Goal: Task Accomplishment & Management: Use online tool/utility

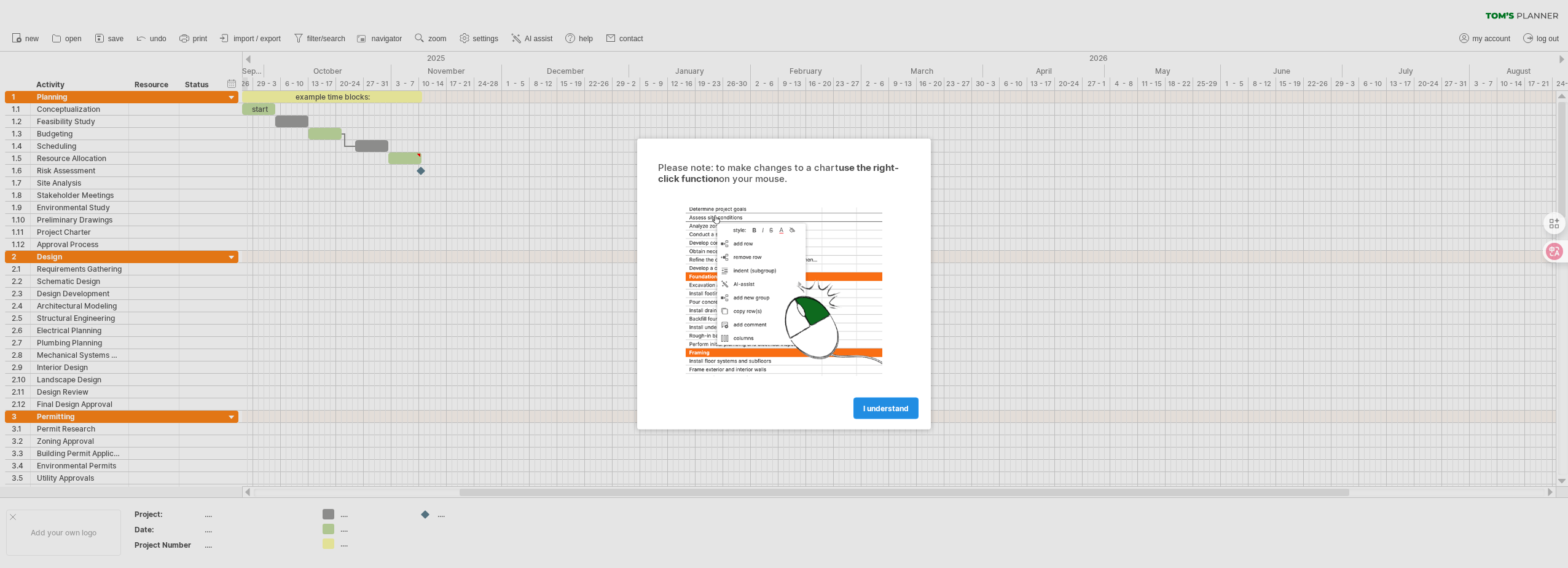
click at [877, 400] on link "I understand" at bounding box center [886, 408] width 65 height 22
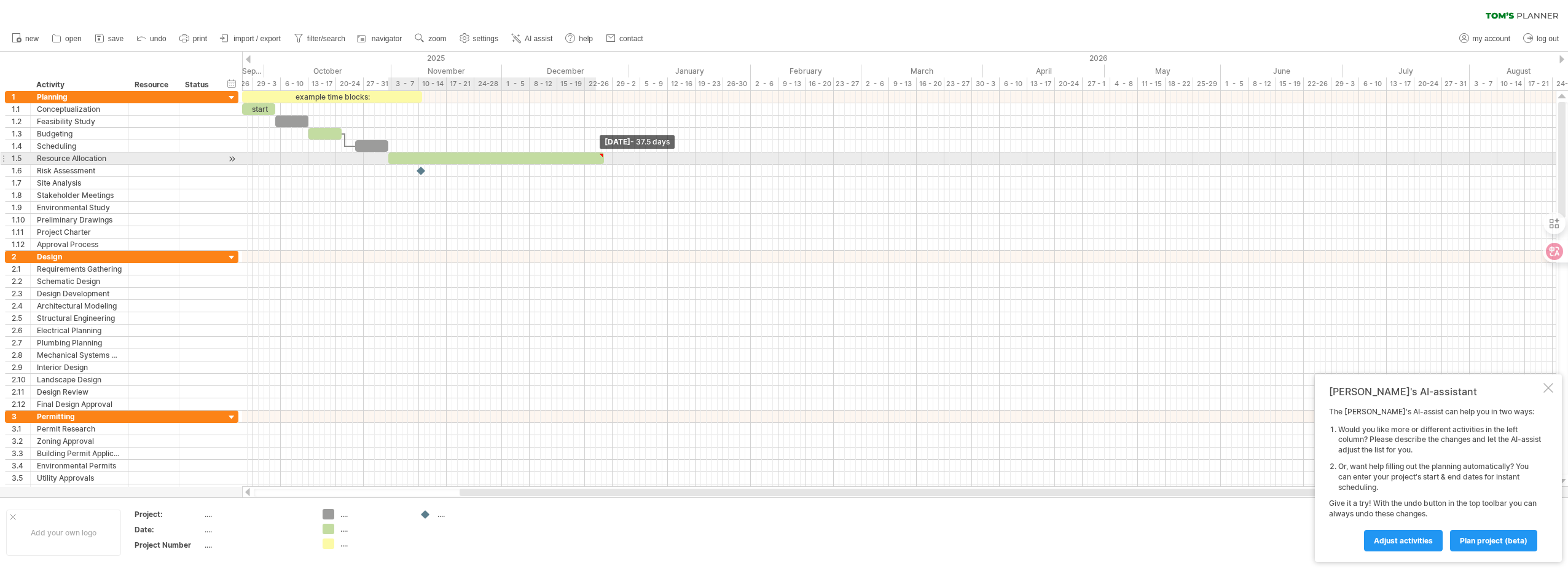
drag, startPoint x: 423, startPoint y: 158, endPoint x: 636, endPoint y: 159, distance: 213.0
click at [607, 159] on span at bounding box center [604, 158] width 5 height 12
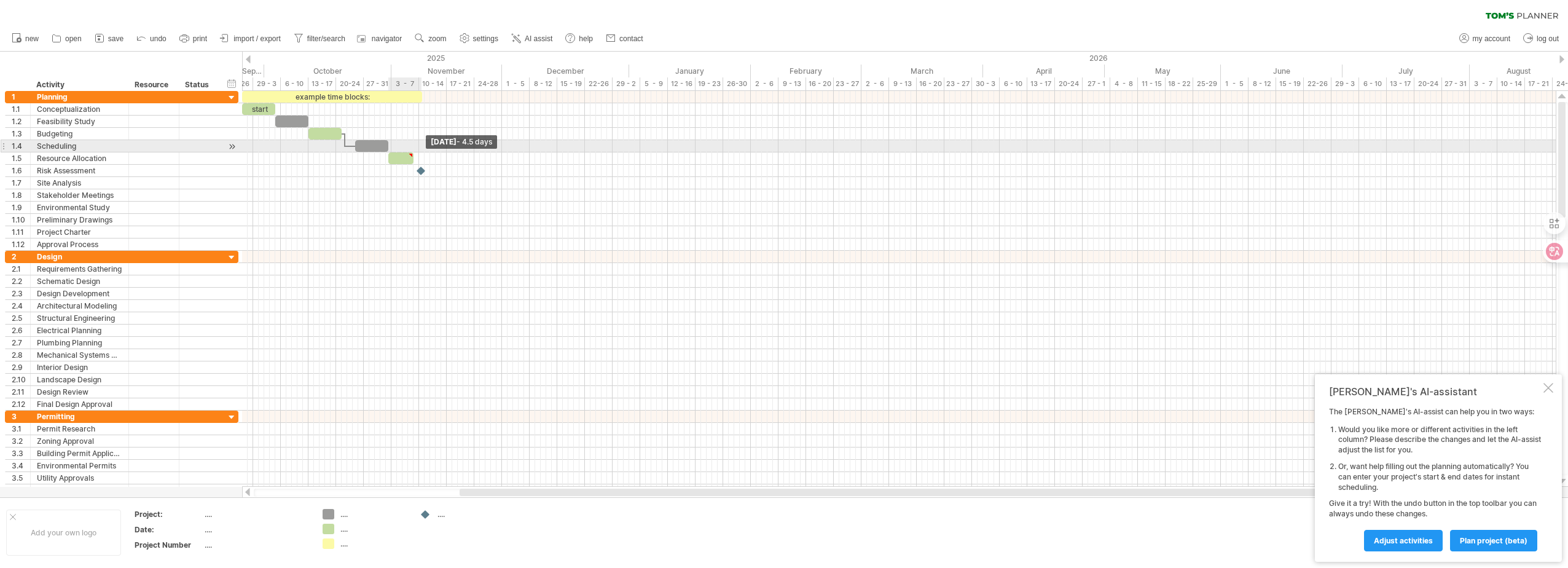
drag, startPoint x: 635, startPoint y: 159, endPoint x: 395, endPoint y: 153, distance: 240.1
click at [411, 153] on span at bounding box center [413, 158] width 5 height 12
click at [334, 196] on div at bounding box center [899, 196] width 1314 height 12
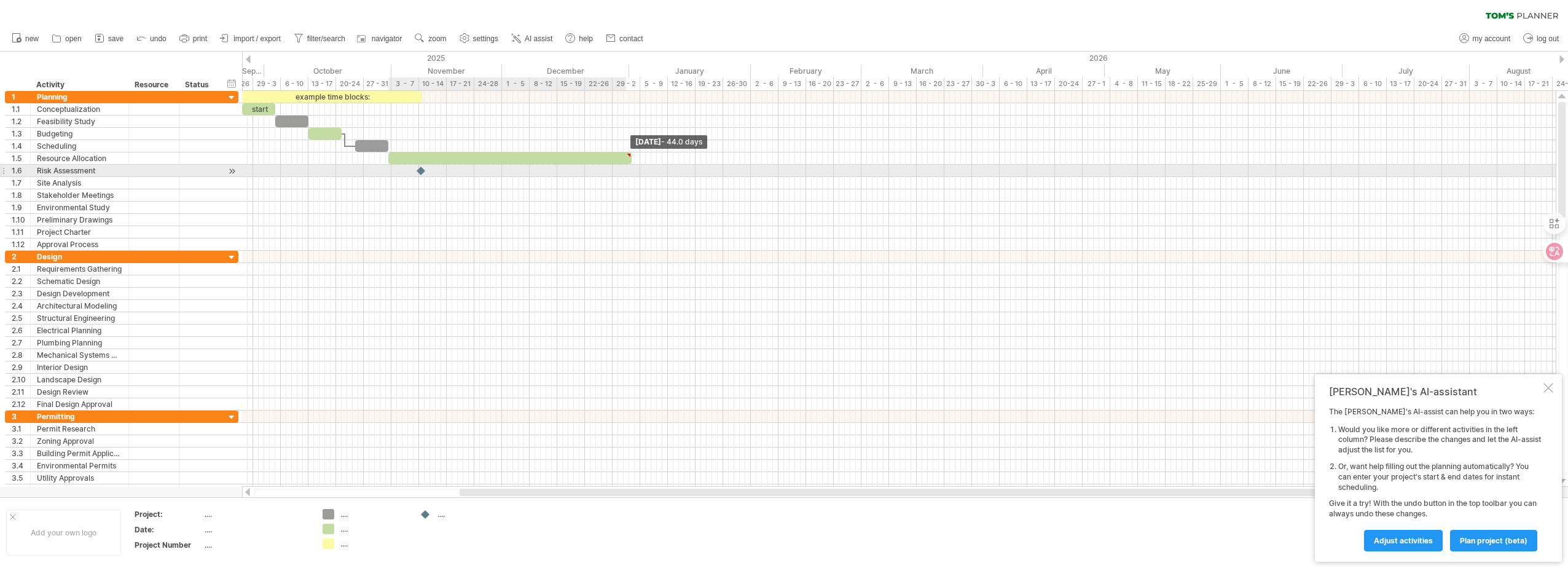
drag, startPoint x: 393, startPoint y: 160, endPoint x: 636, endPoint y: 166, distance: 243.1
click at [636, 166] on div "example time blocks: start [DATE] - 44.0 days" at bounding box center [899, 288] width 1314 height 395
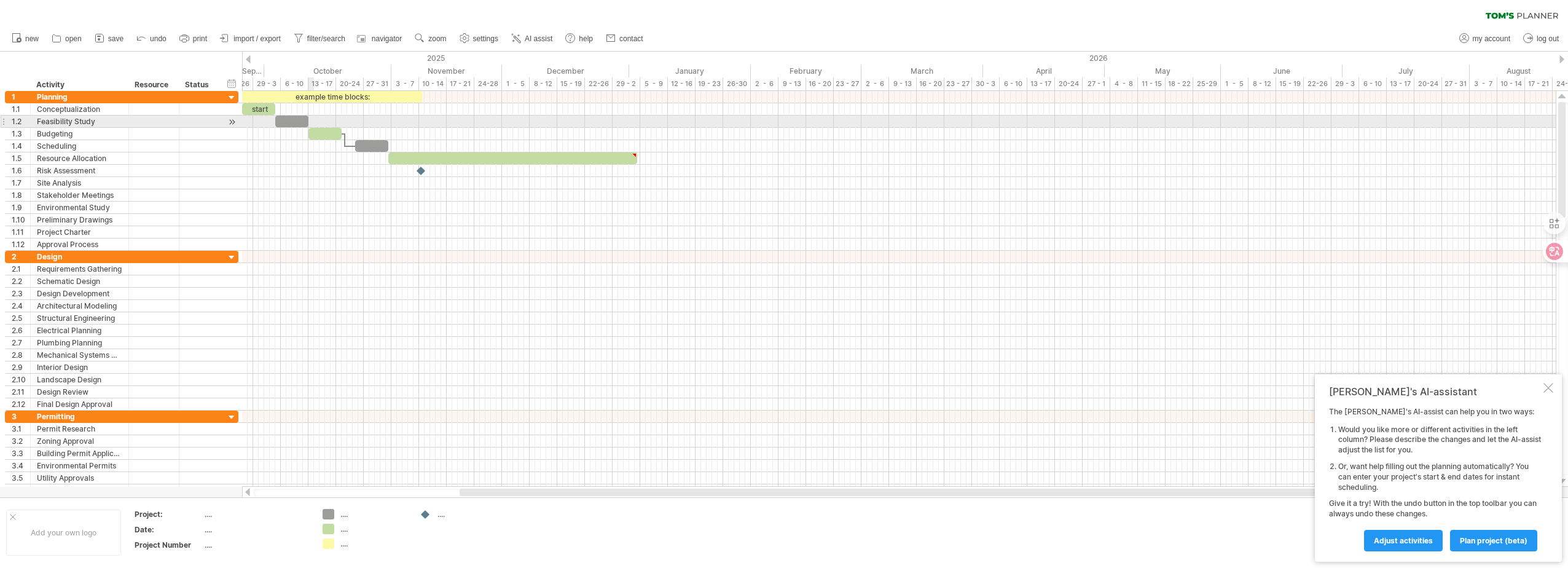
click at [313, 123] on div at bounding box center [899, 122] width 1314 height 12
drag, startPoint x: 308, startPoint y: 123, endPoint x: 502, endPoint y: 127, distance: 194.0
click at [502, 127] on div "example time blocks: start [DATE] - 41.0 days" at bounding box center [899, 288] width 1314 height 395
drag, startPoint x: 501, startPoint y: 121, endPoint x: 331, endPoint y: 115, distance: 170.1
click at [331, 115] on div "example time blocks: start [DATE] - 10.0 days" at bounding box center [899, 288] width 1314 height 395
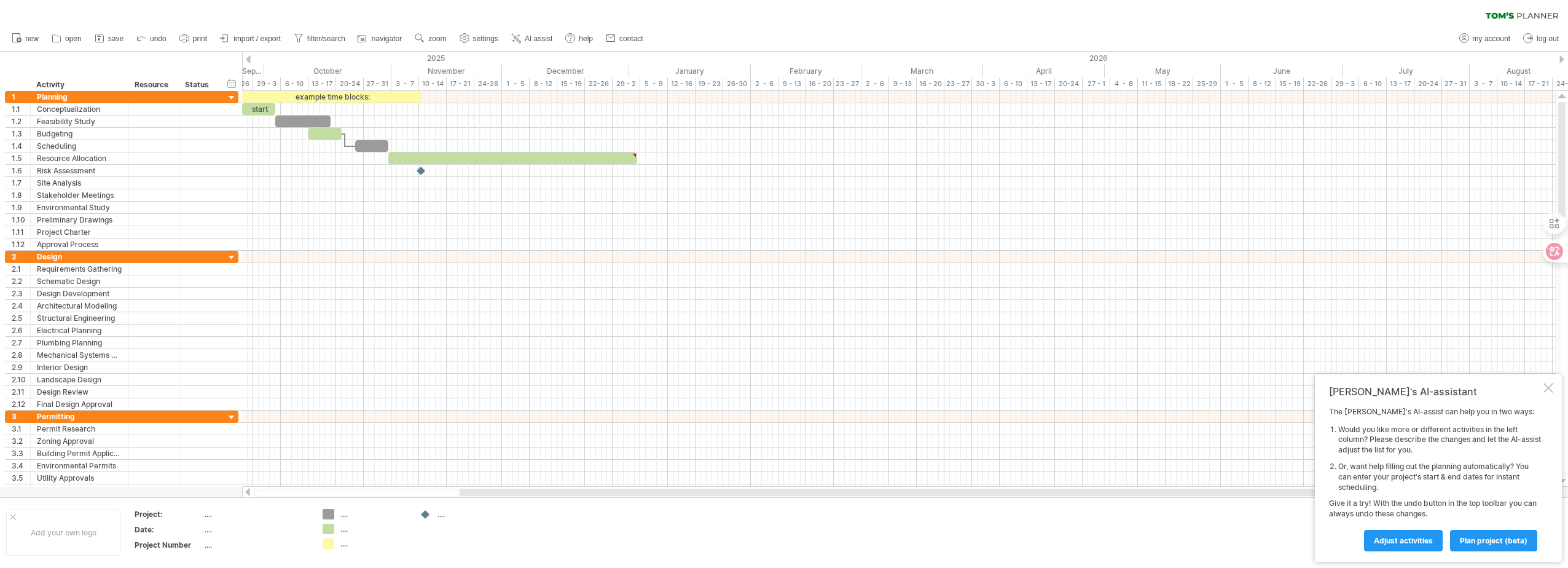
click at [248, 58] on div at bounding box center [248, 59] width 5 height 8
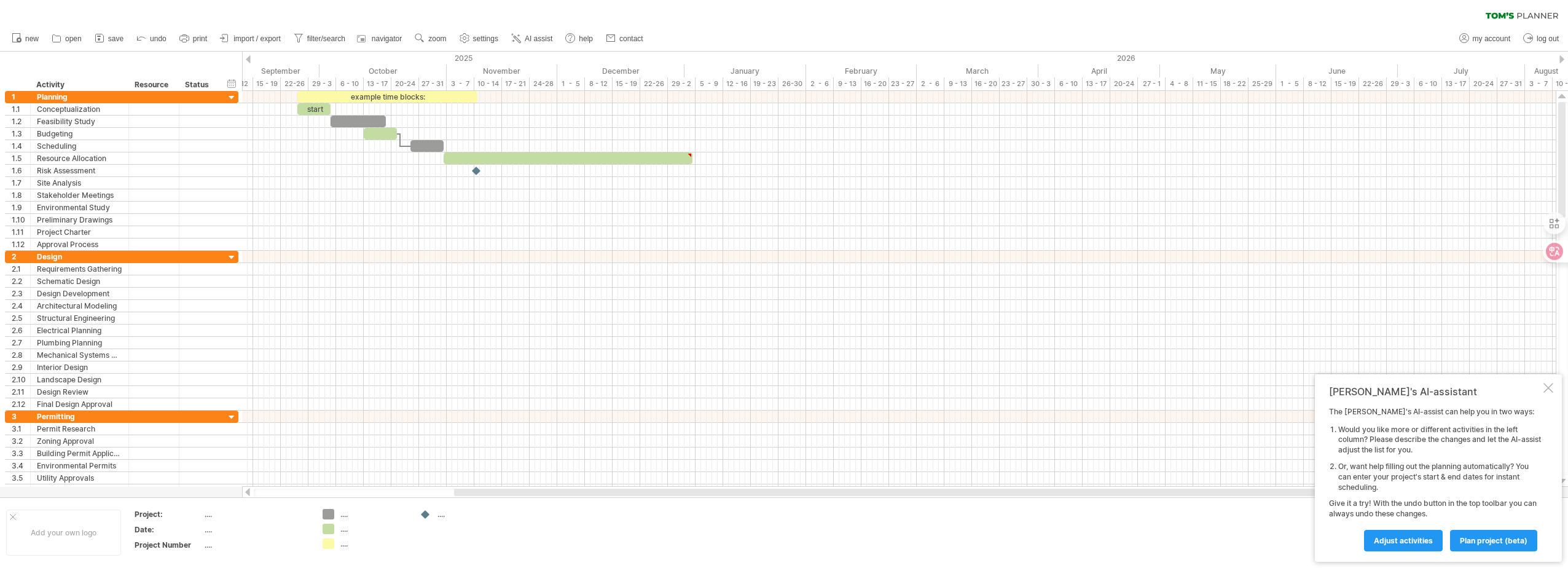
click at [248, 58] on div at bounding box center [248, 59] width 5 height 8
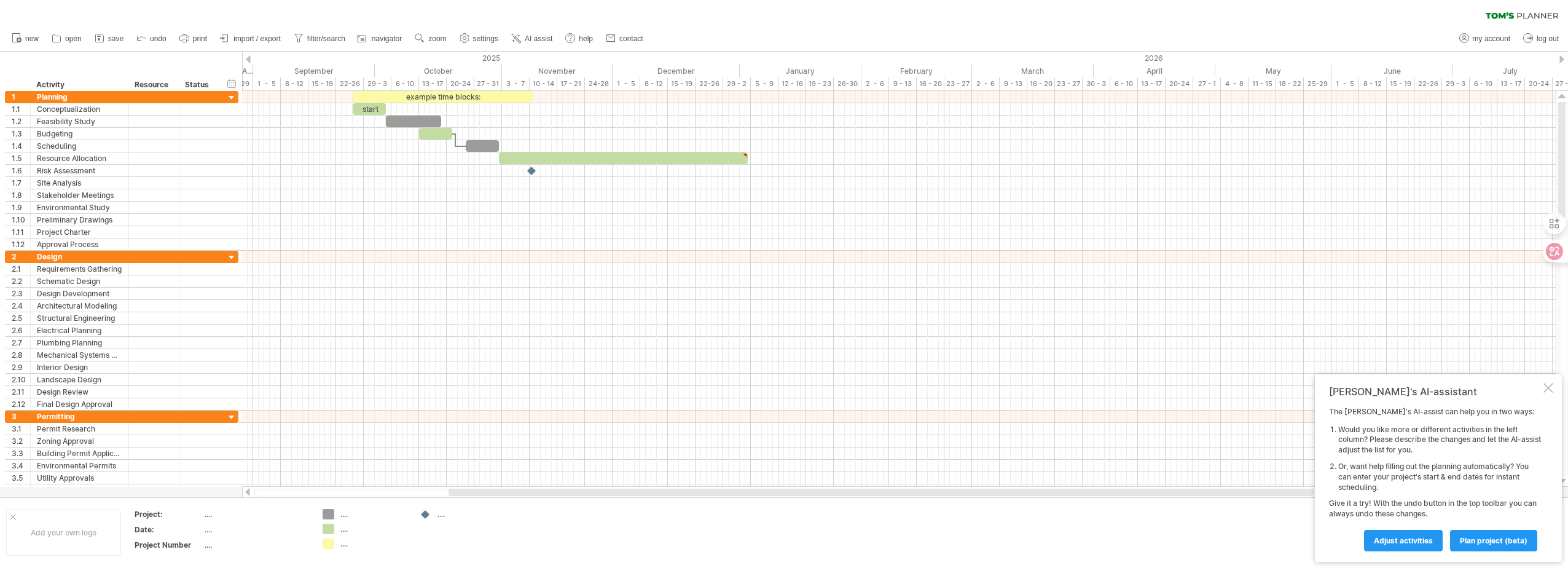
click at [248, 58] on div at bounding box center [248, 59] width 5 height 8
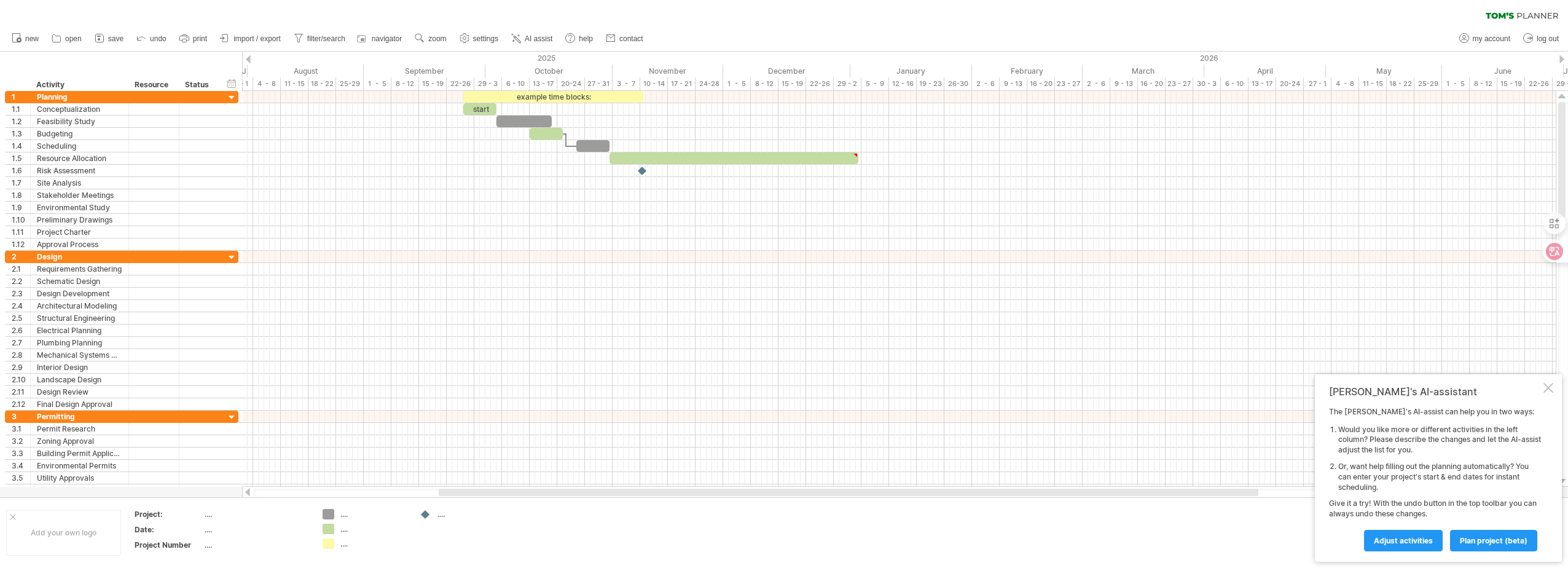
click at [248, 58] on div at bounding box center [248, 59] width 5 height 8
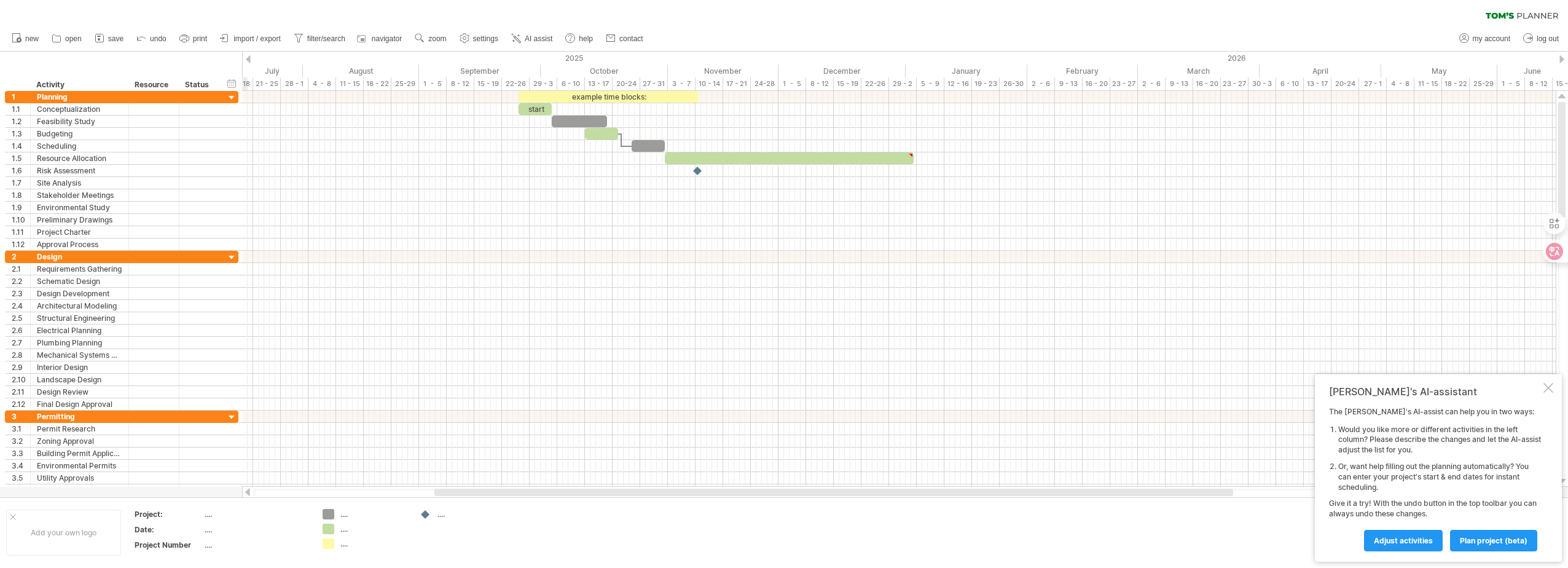
click at [248, 58] on div at bounding box center [248, 59] width 5 height 8
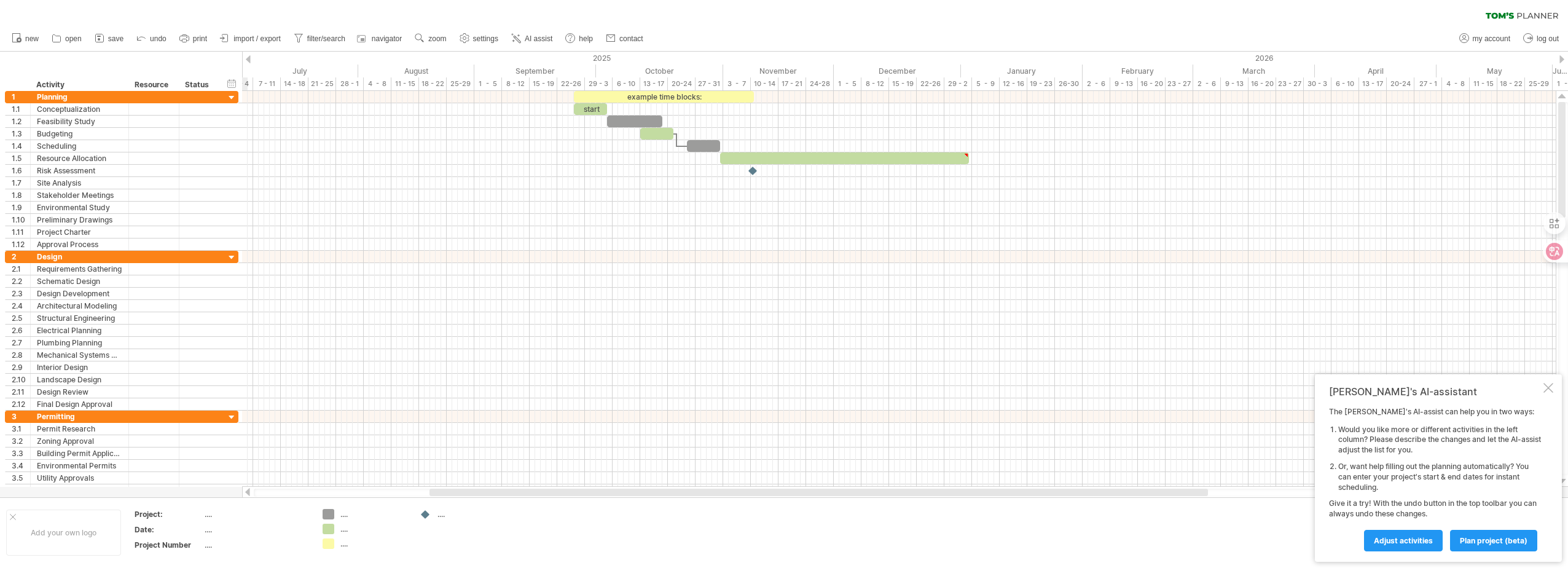
click at [248, 58] on div at bounding box center [248, 59] width 5 height 8
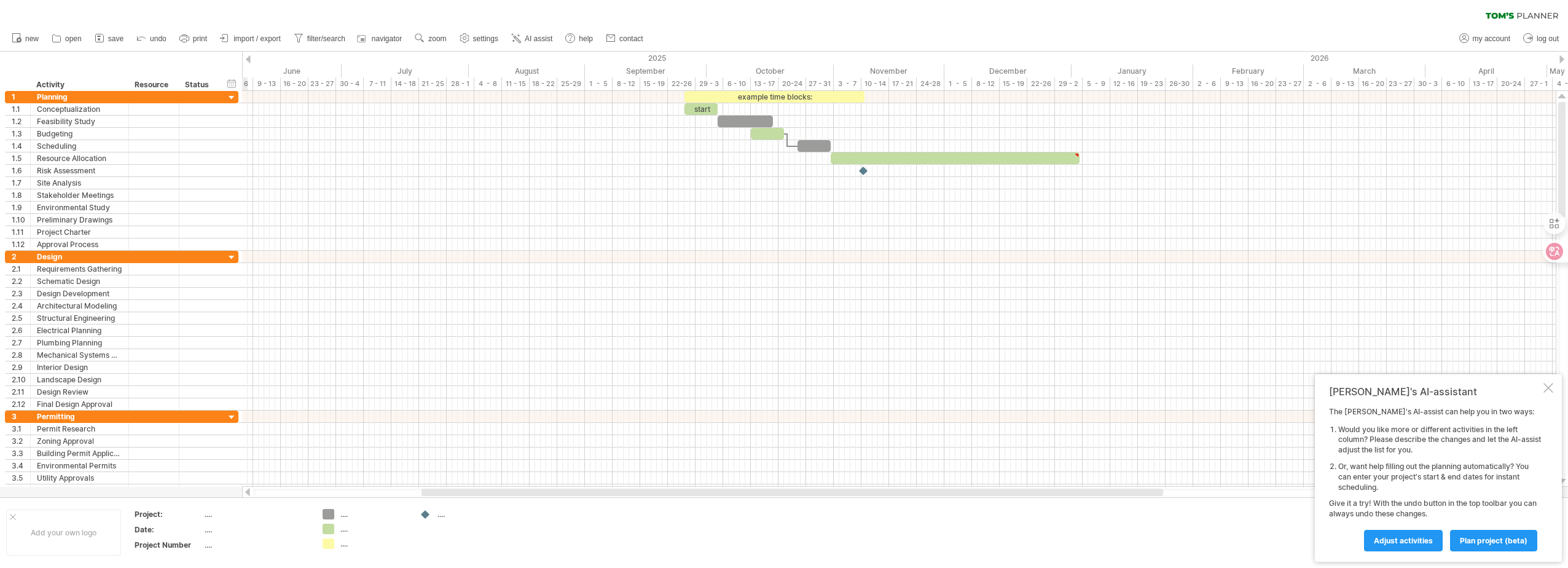
click at [248, 58] on div at bounding box center [248, 59] width 5 height 8
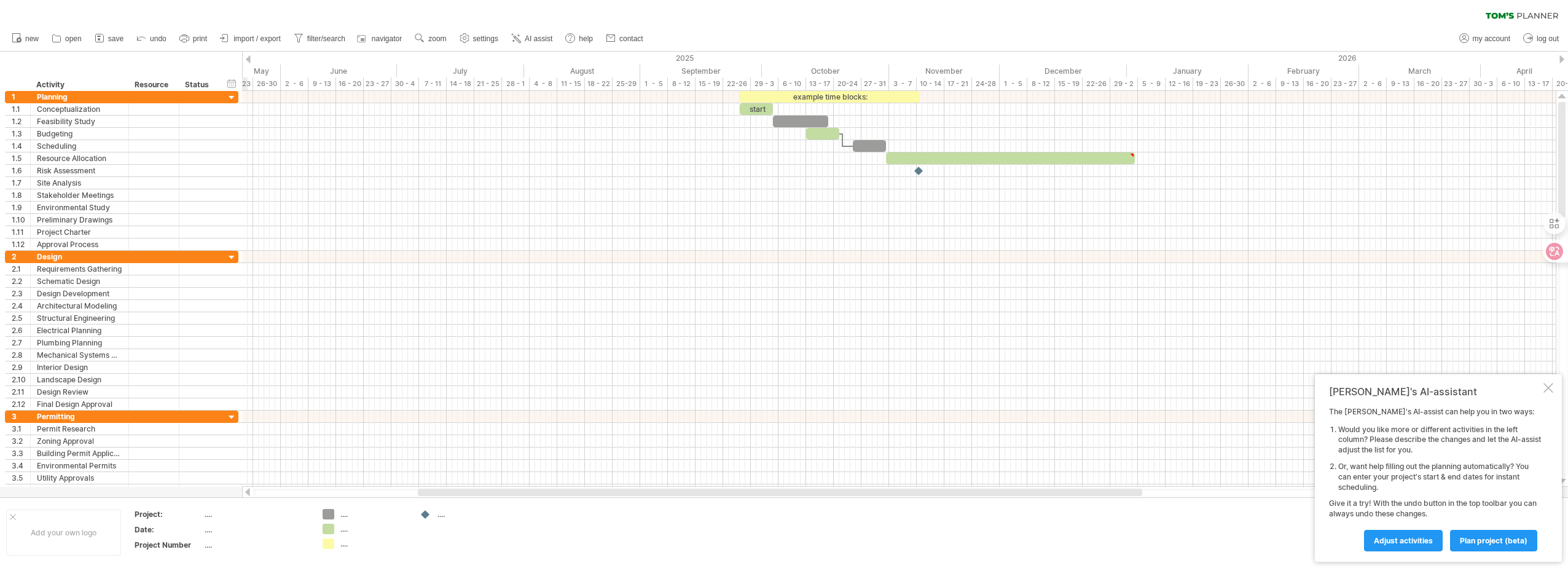
click at [248, 58] on div at bounding box center [248, 59] width 5 height 8
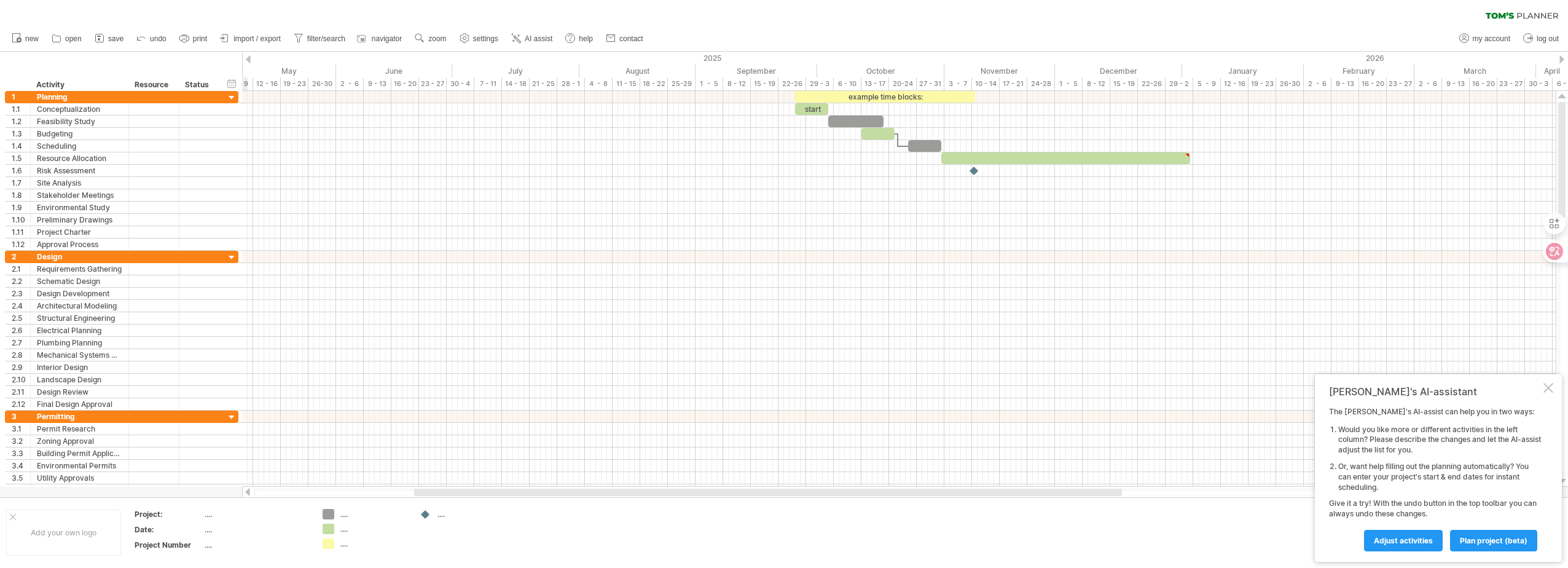
click at [248, 58] on div at bounding box center [248, 59] width 5 height 8
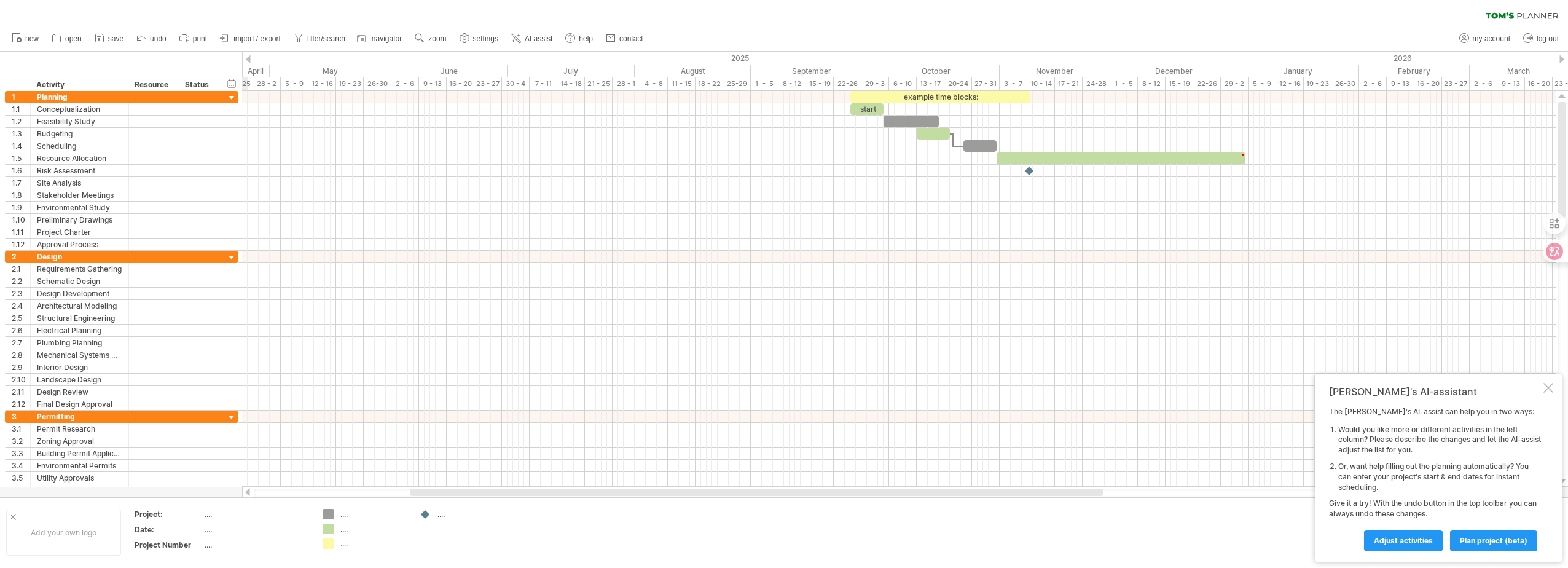
click at [248, 58] on div at bounding box center [248, 59] width 5 height 8
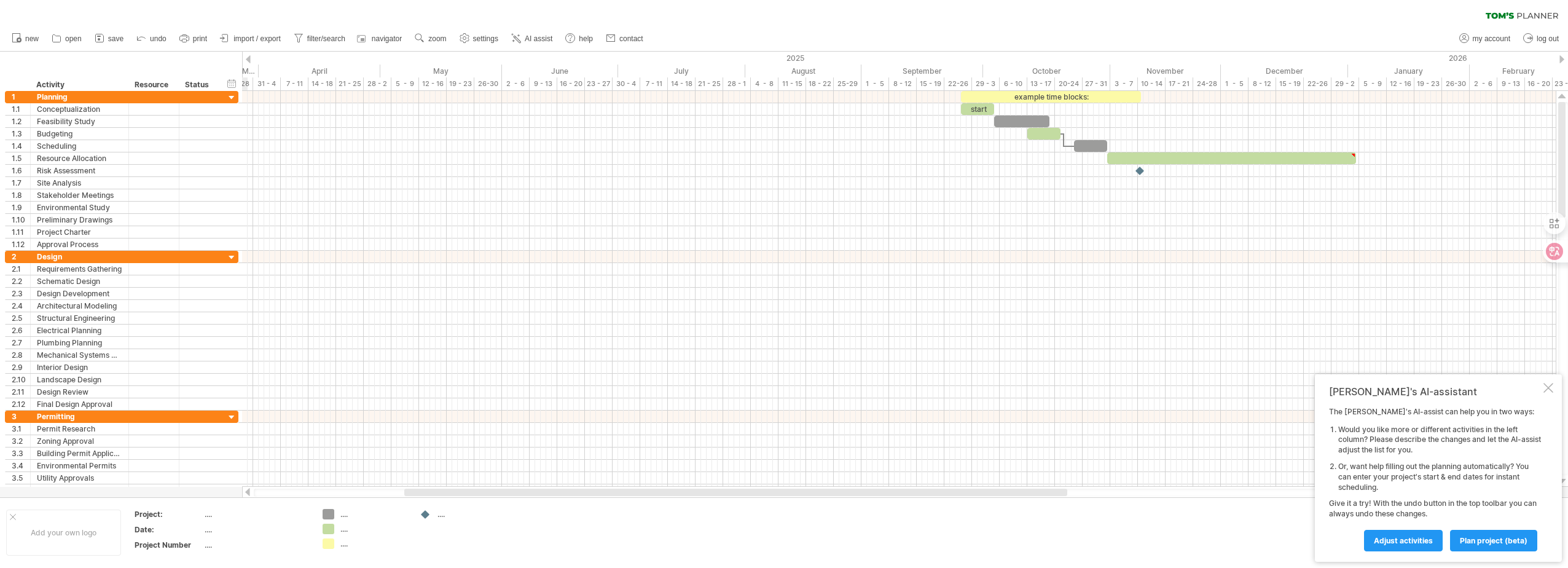
click at [248, 58] on div at bounding box center [248, 59] width 5 height 8
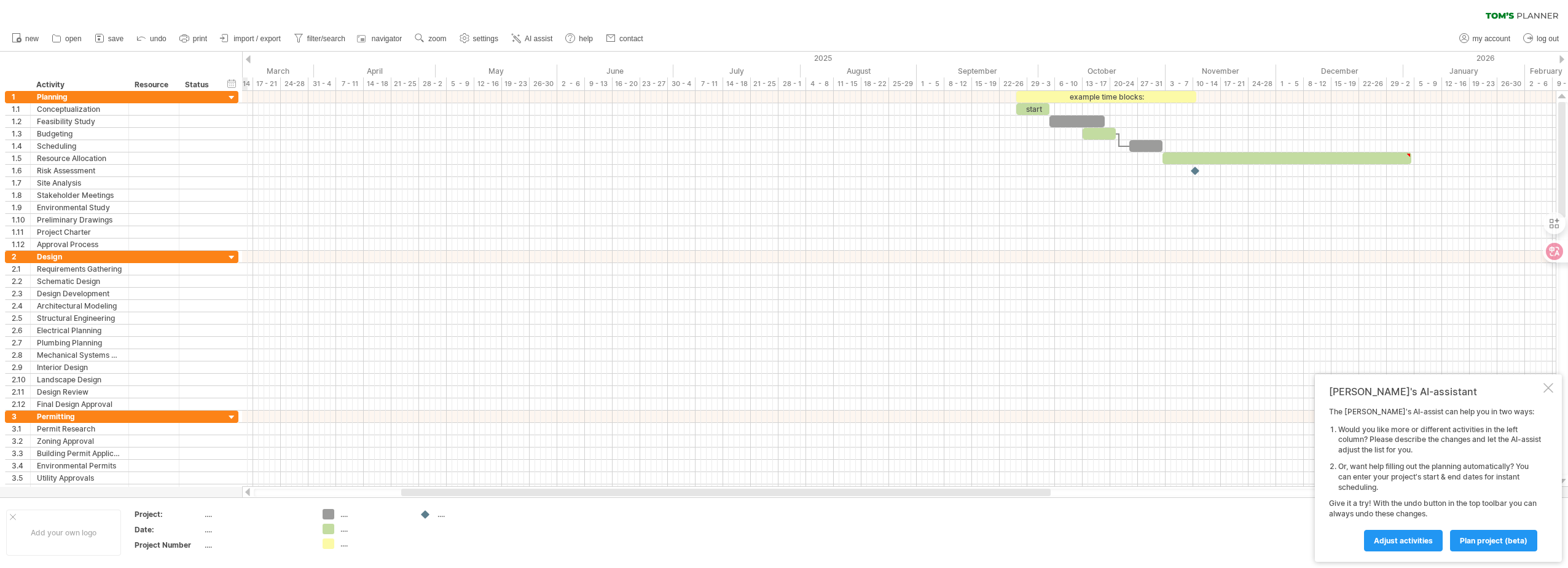
click at [248, 58] on div at bounding box center [248, 59] width 5 height 8
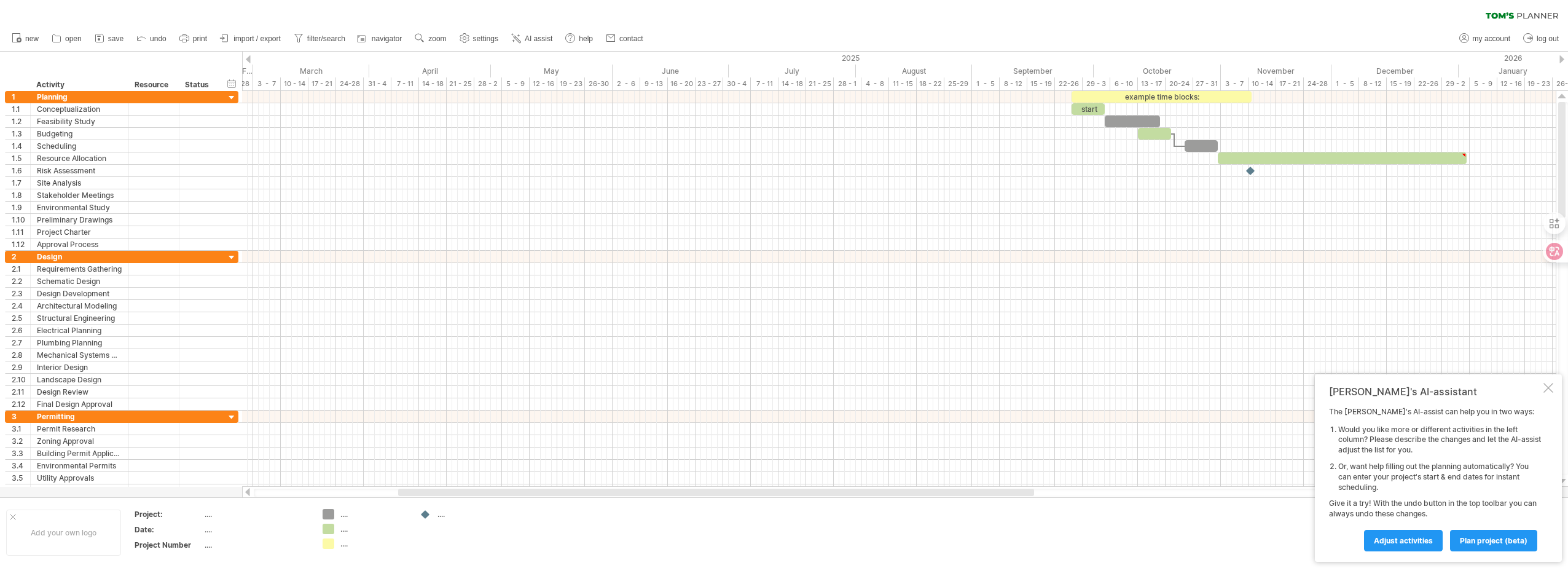
click at [1563, 60] on div at bounding box center [1562, 59] width 5 height 8
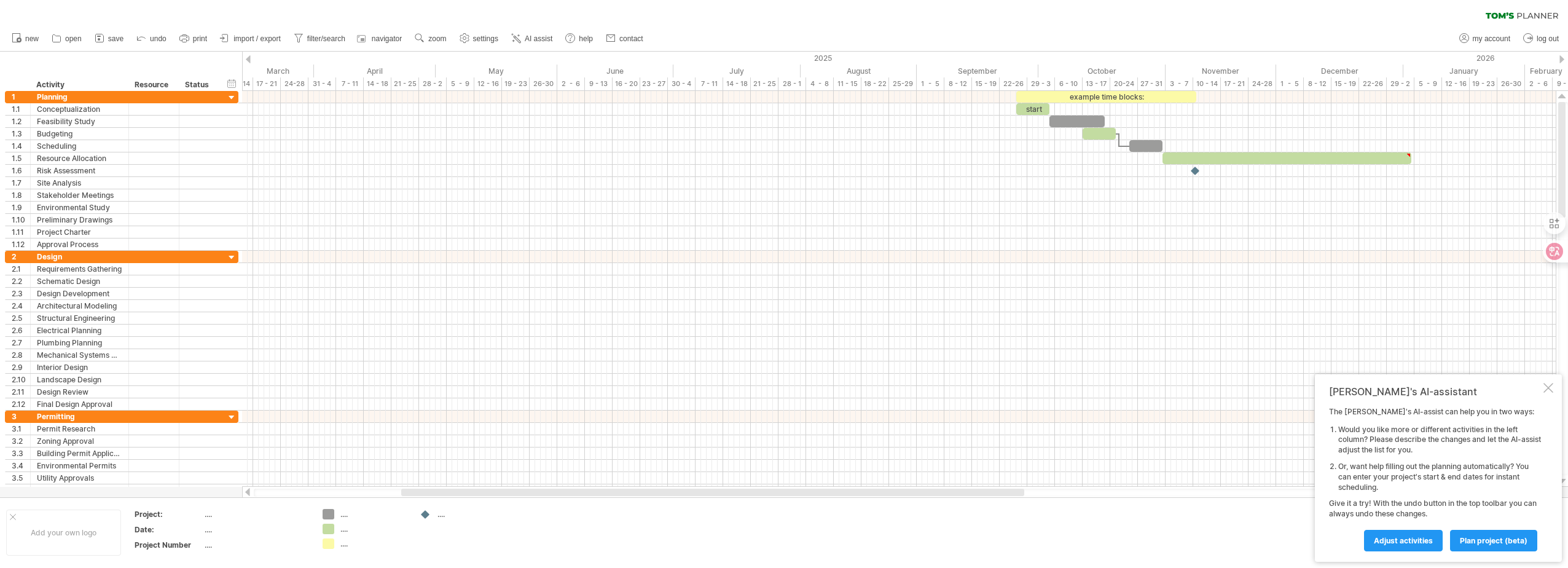
click at [1563, 60] on div at bounding box center [1562, 59] width 5 height 8
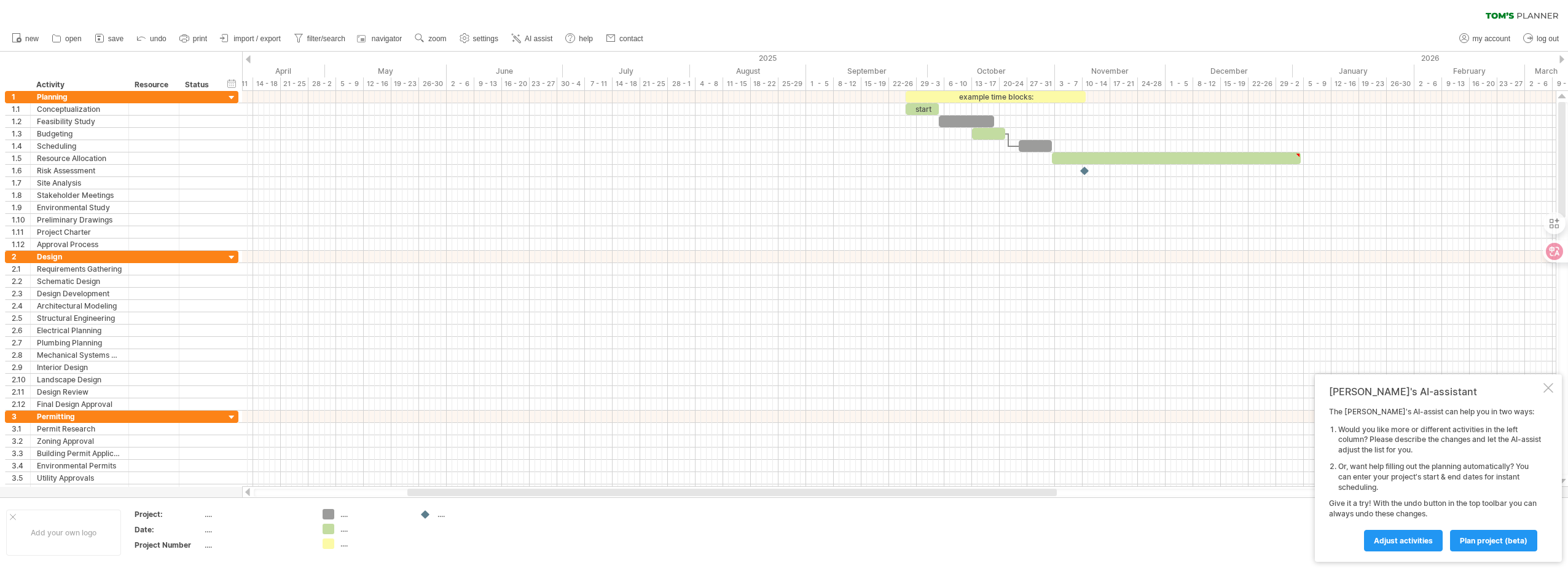
click at [1563, 60] on div at bounding box center [1562, 59] width 5 height 8
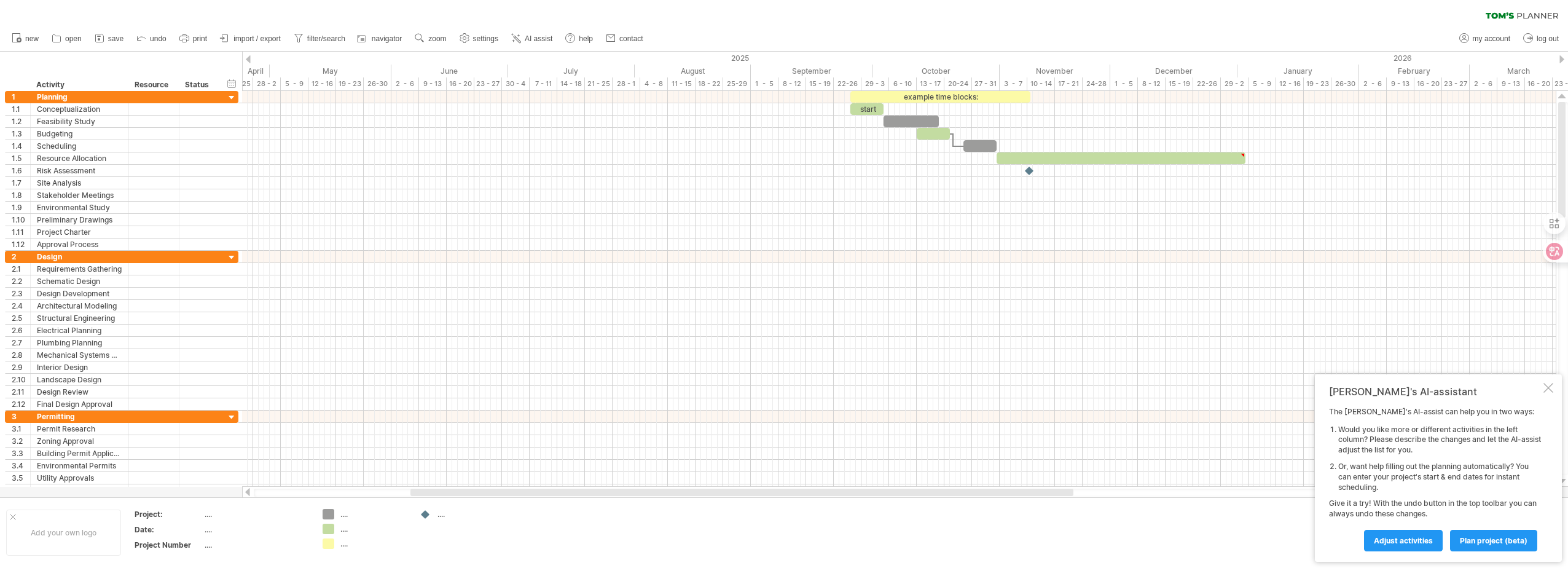
click at [1563, 60] on div at bounding box center [1562, 59] width 5 height 8
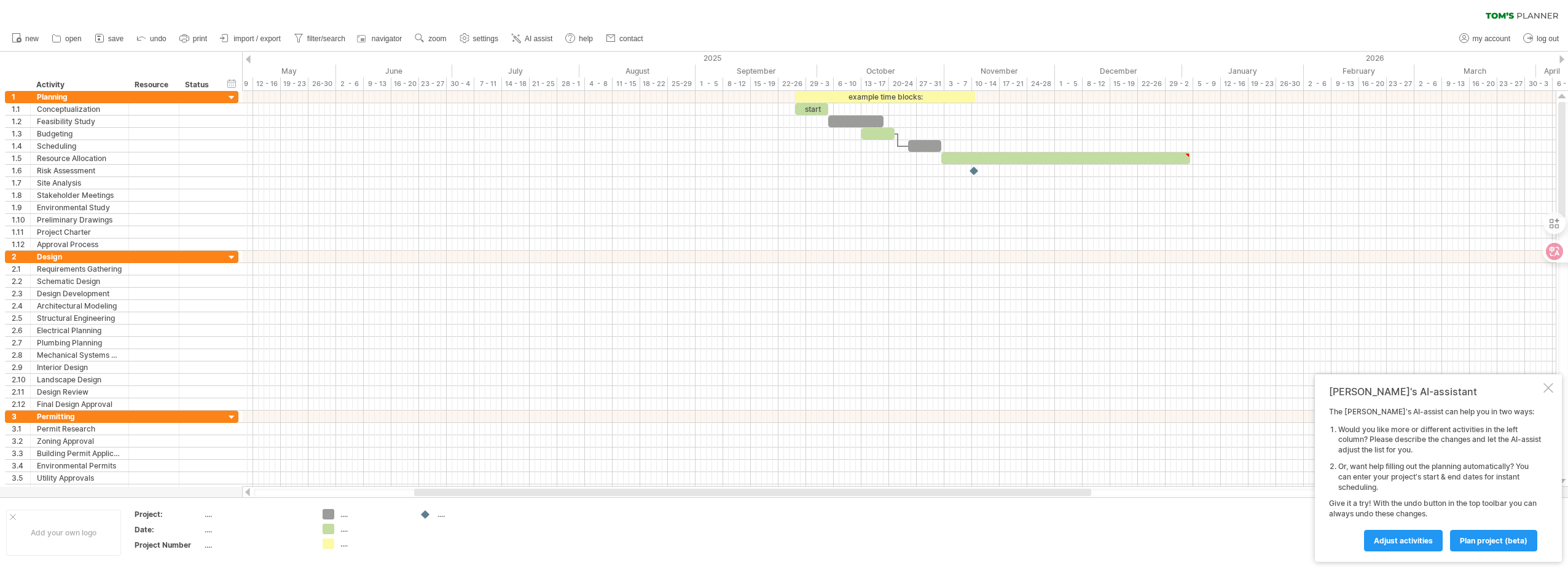
click at [1563, 60] on div at bounding box center [1562, 59] width 5 height 8
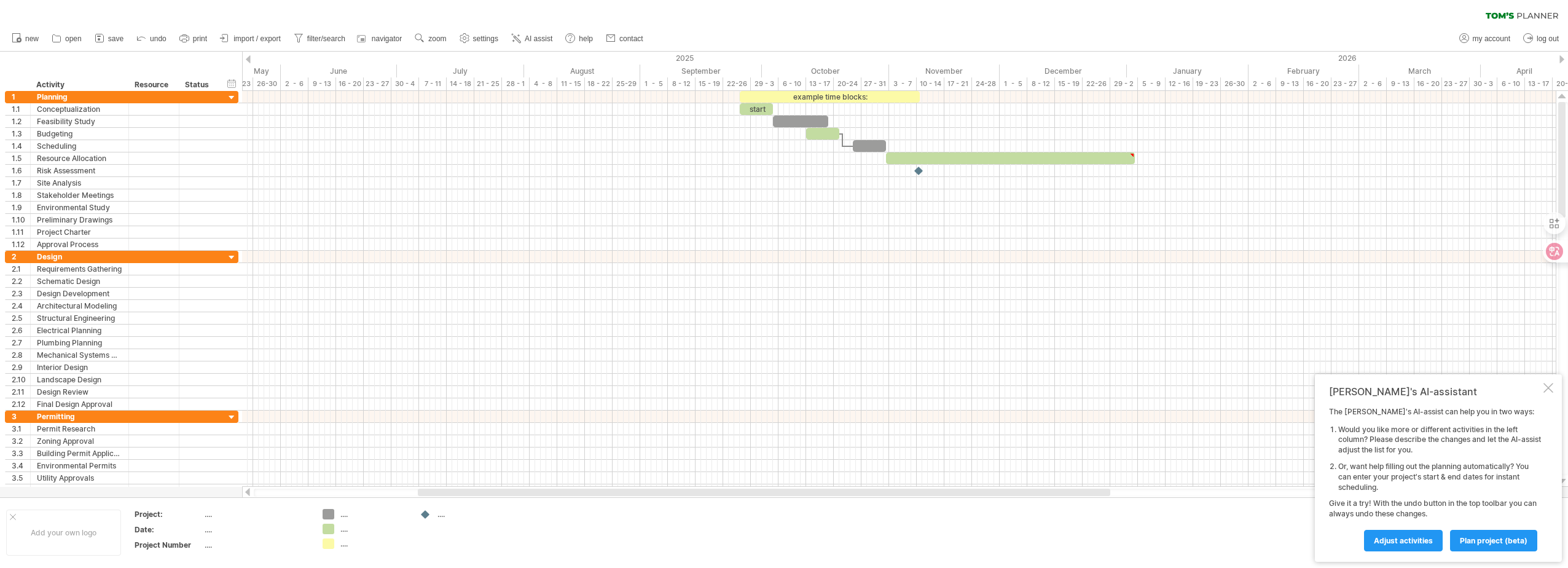
click at [1563, 60] on div at bounding box center [1562, 59] width 5 height 8
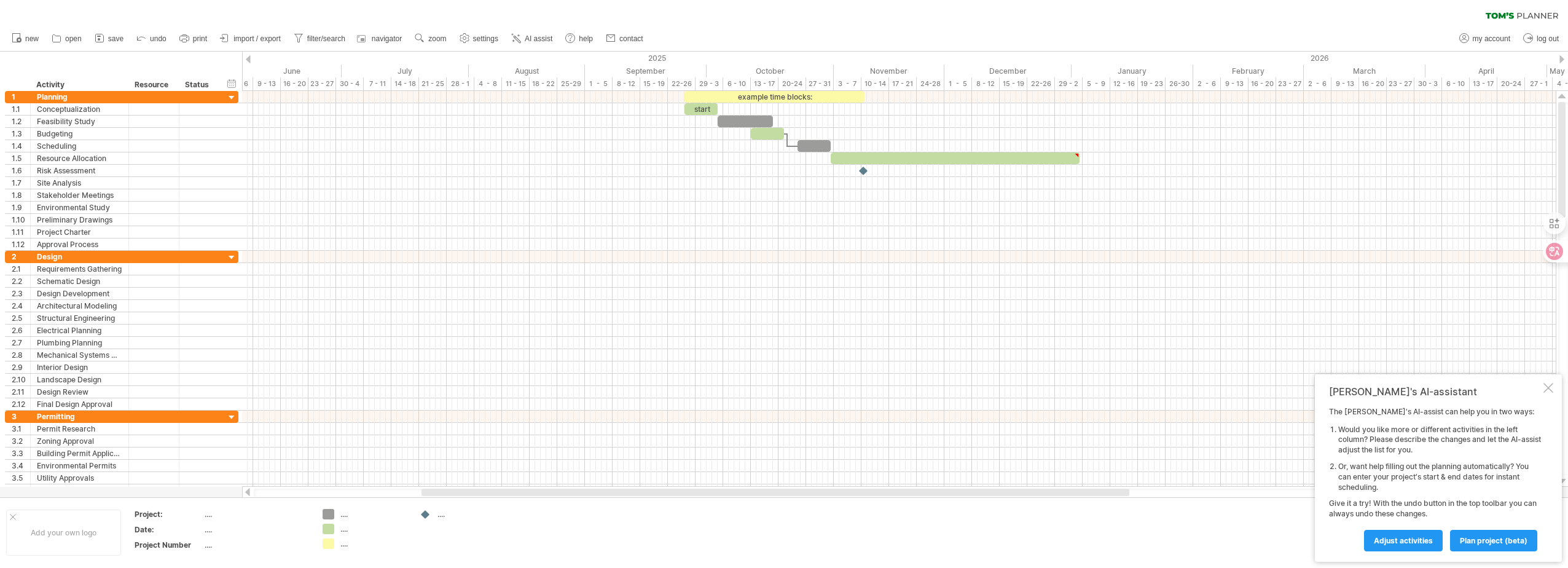
click at [1563, 60] on div at bounding box center [1562, 59] width 5 height 8
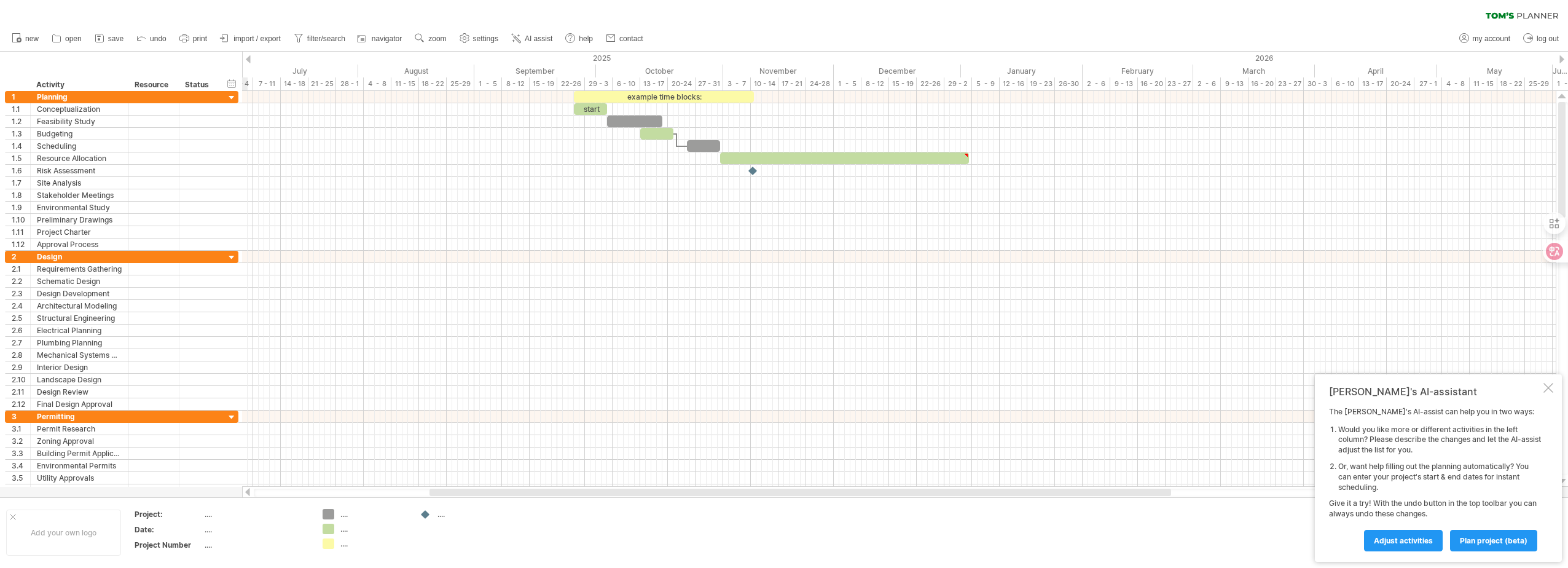
click at [1563, 60] on div at bounding box center [1562, 59] width 5 height 8
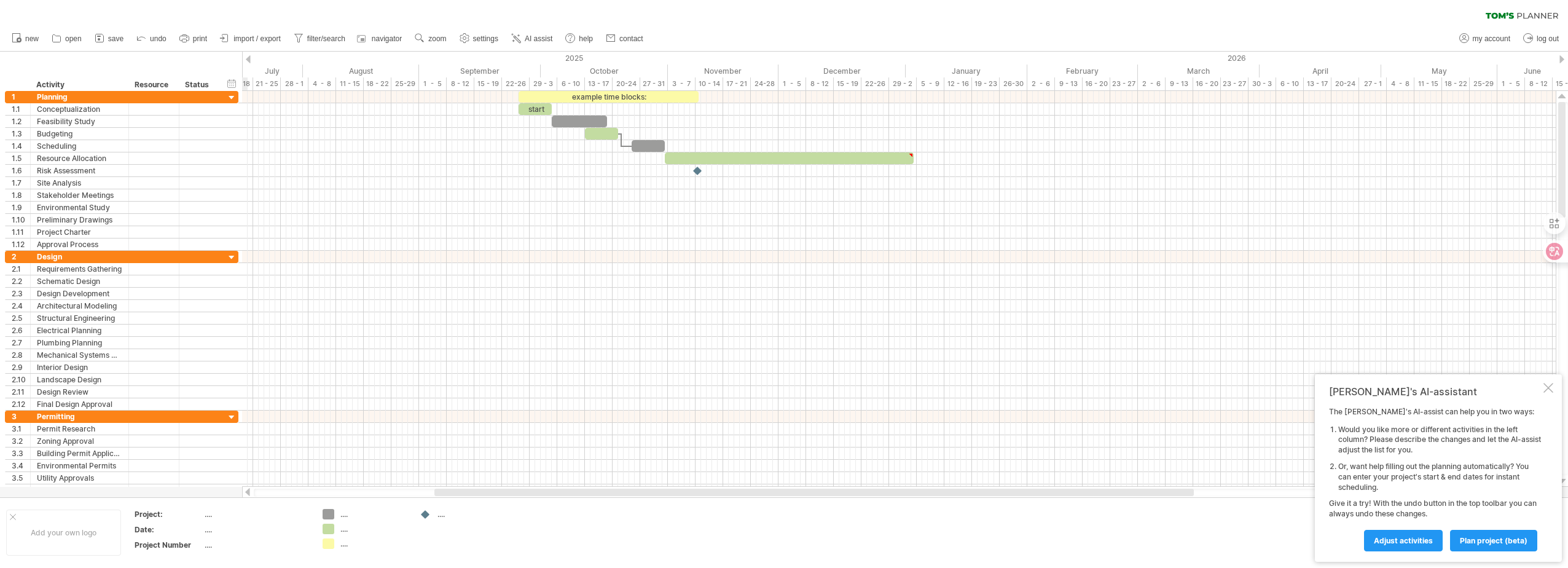
click at [1563, 60] on div at bounding box center [1562, 59] width 5 height 8
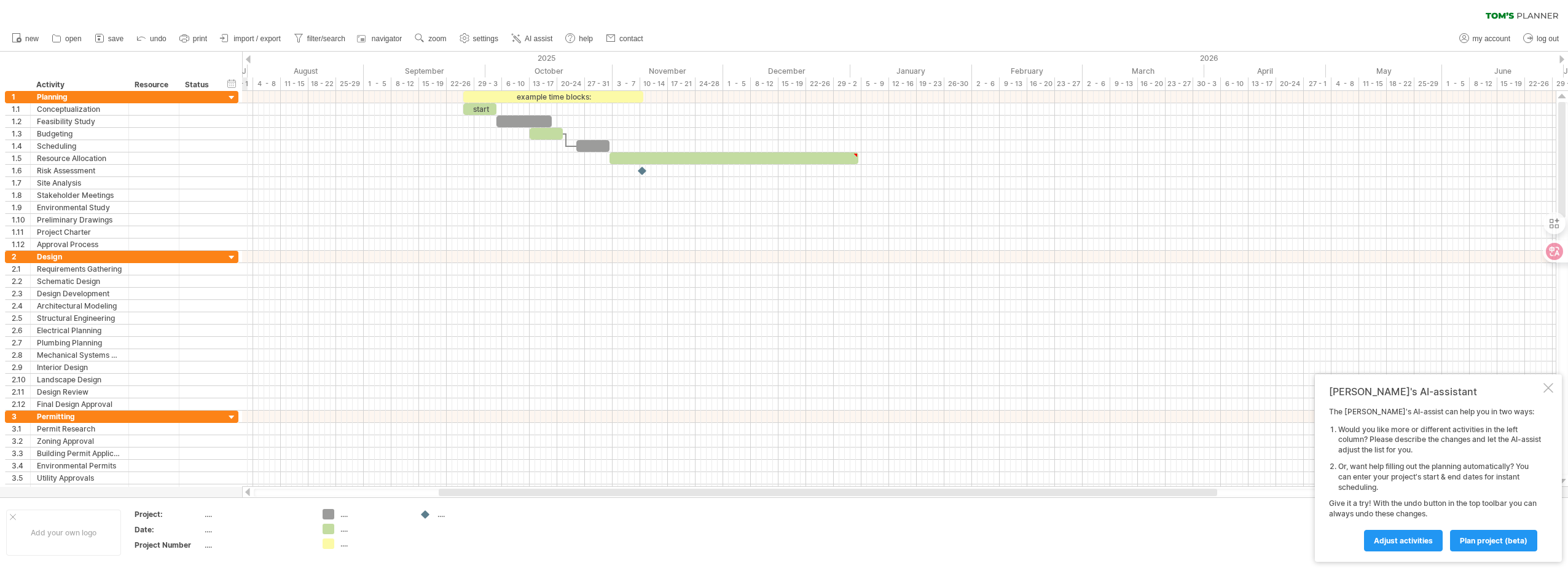
click at [1563, 60] on div at bounding box center [1562, 59] width 5 height 8
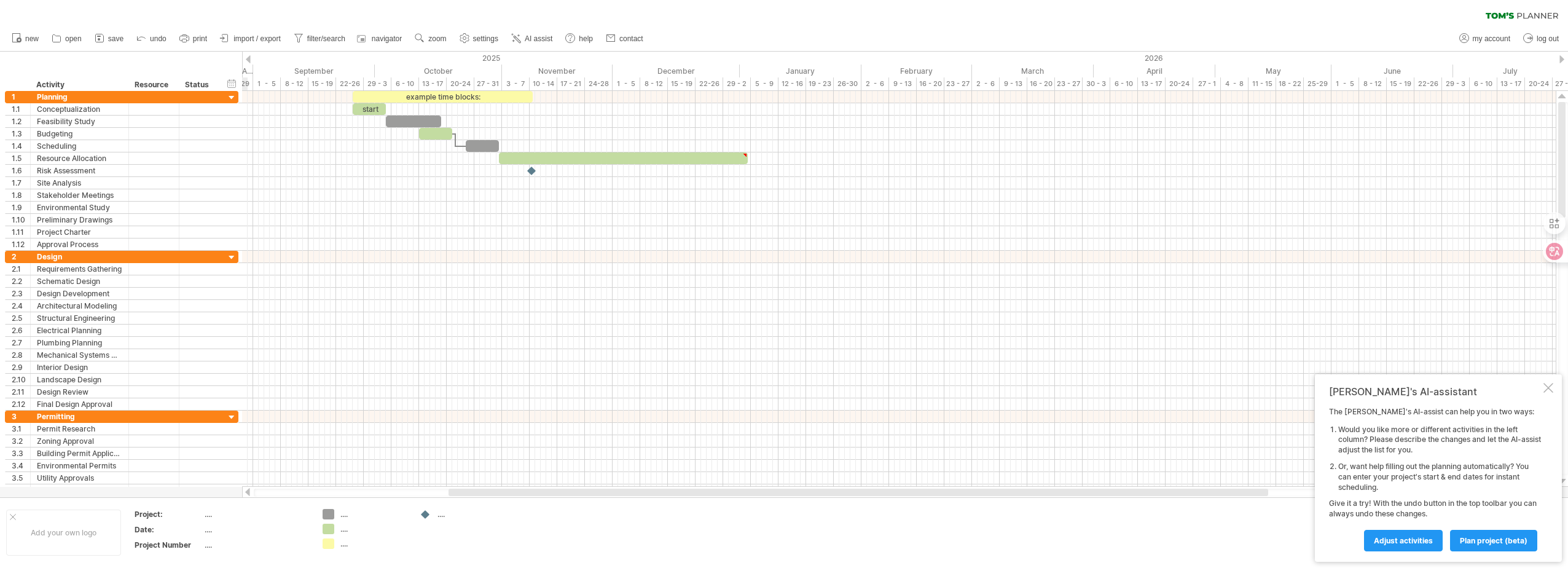
click at [1563, 60] on div at bounding box center [1562, 59] width 5 height 8
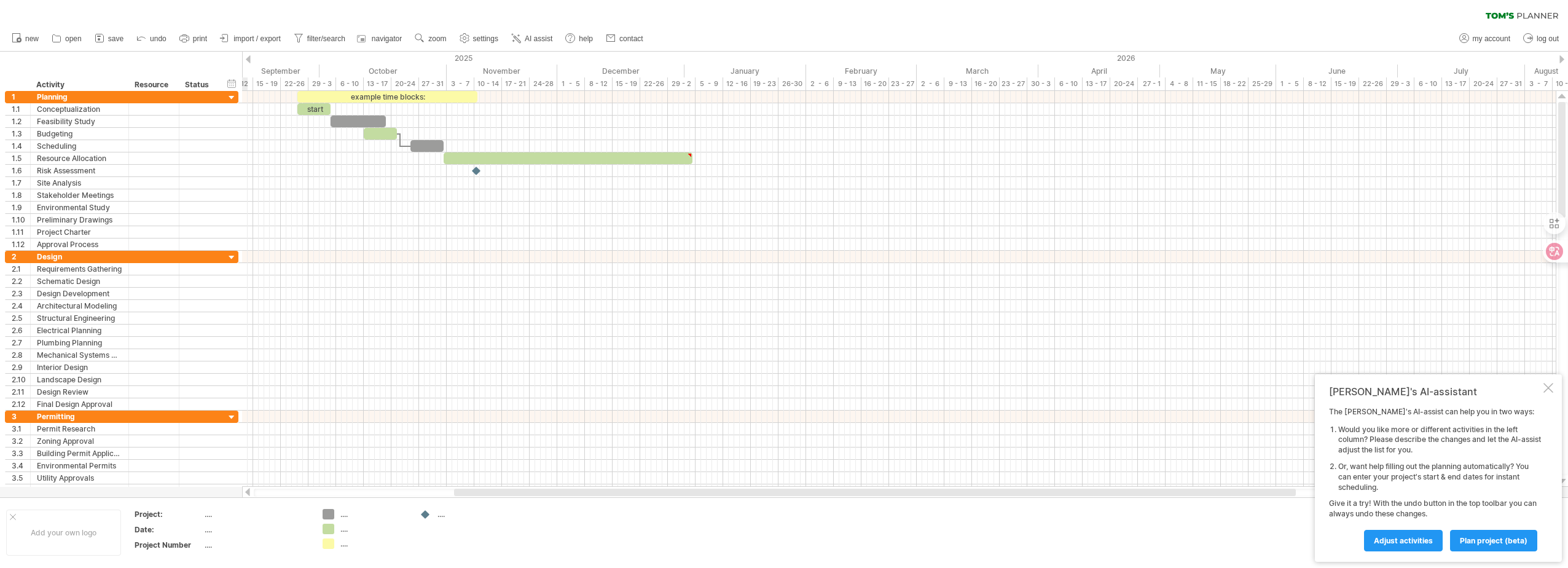
click at [1563, 60] on div at bounding box center [1562, 59] width 5 height 8
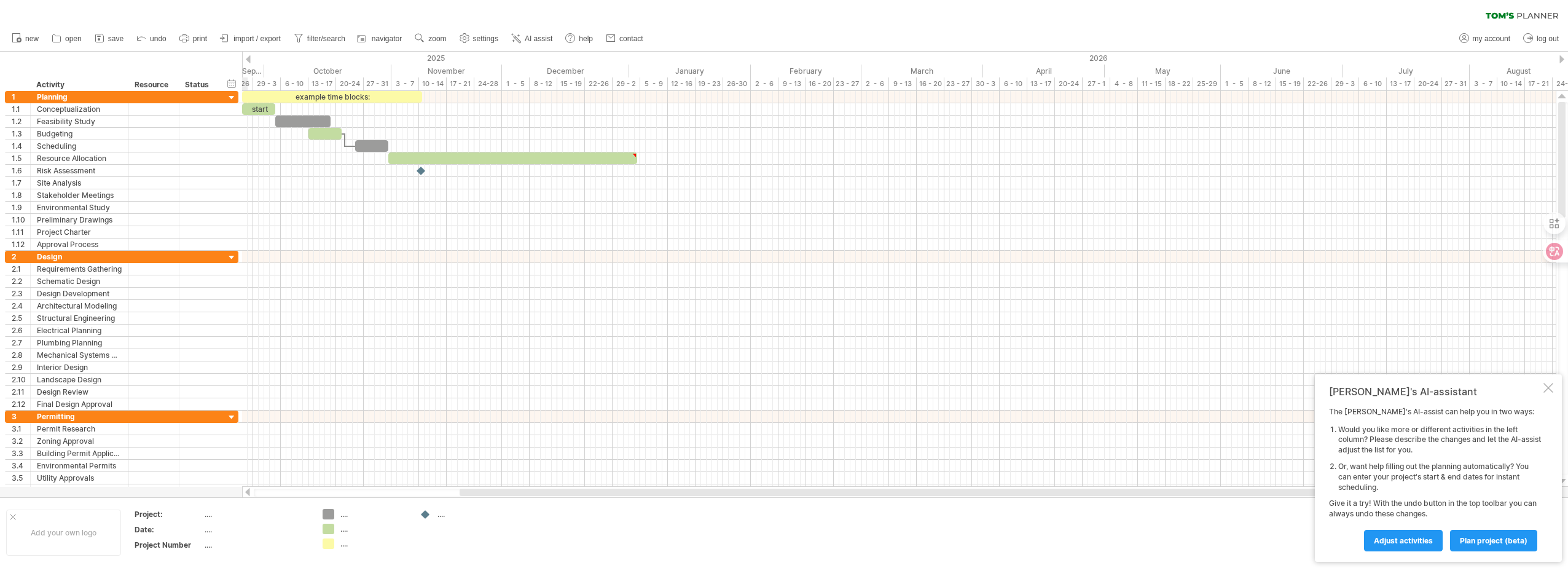
click at [1563, 60] on div at bounding box center [1562, 59] width 5 height 8
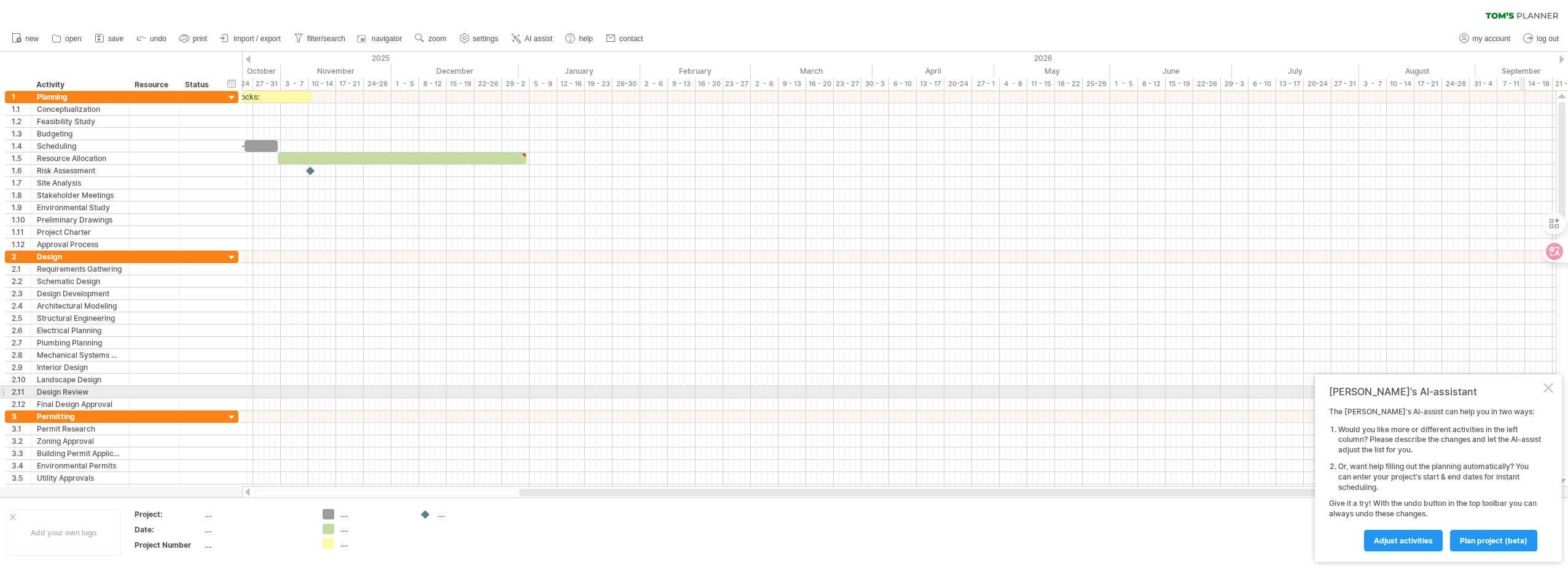
click at [1551, 386] on div at bounding box center [1549, 388] width 10 height 10
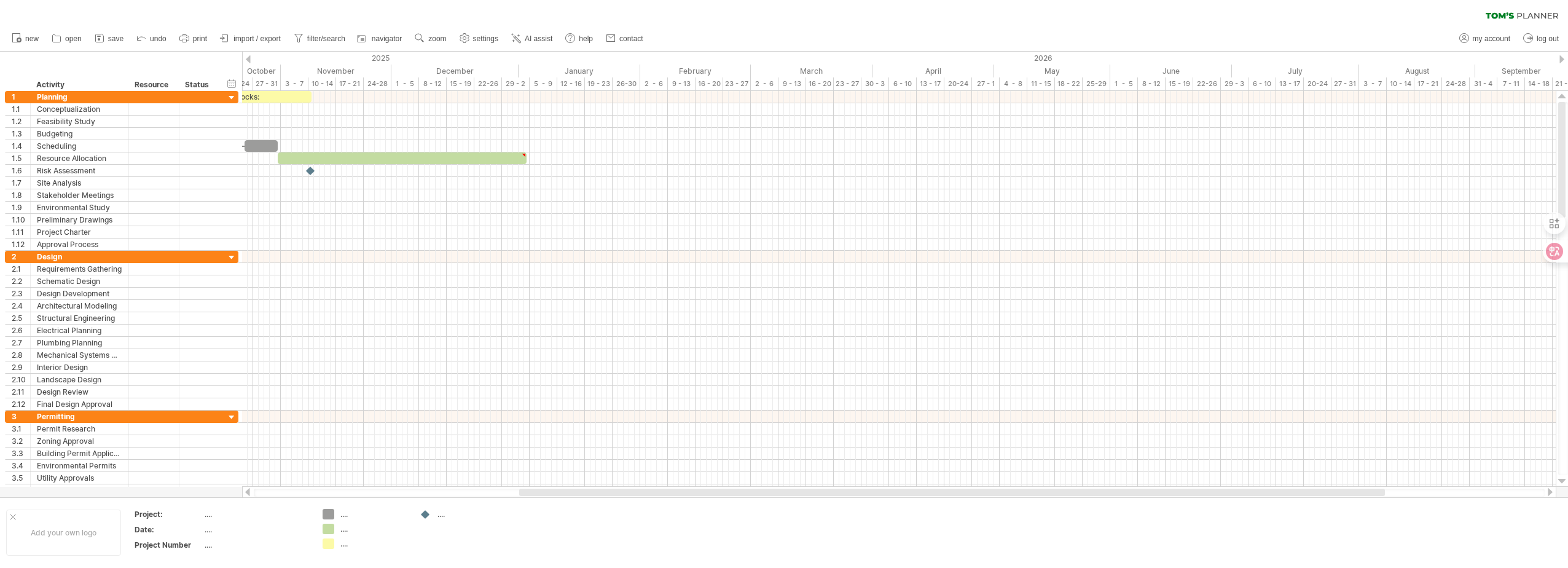
click at [1562, 60] on div at bounding box center [1562, 59] width 5 height 8
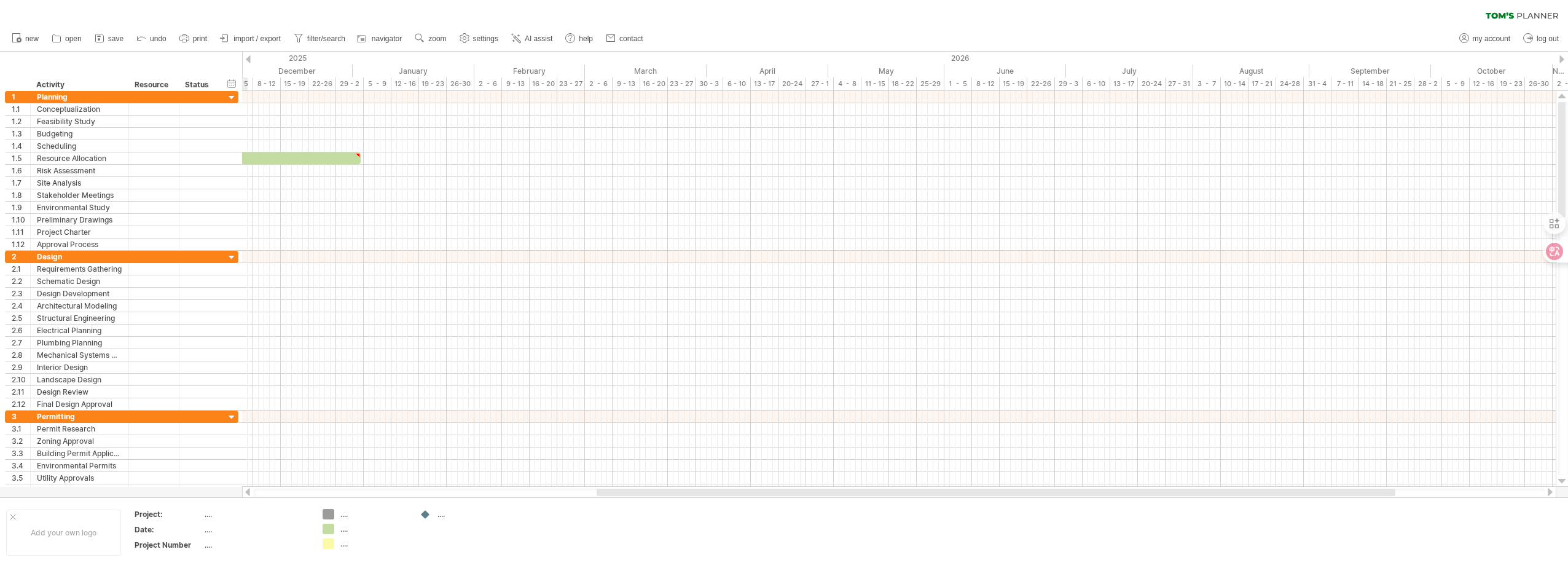
click at [1562, 60] on div at bounding box center [1562, 59] width 5 height 8
click at [252, 59] on div "2026" at bounding box center [853, 58] width 1443 height 13
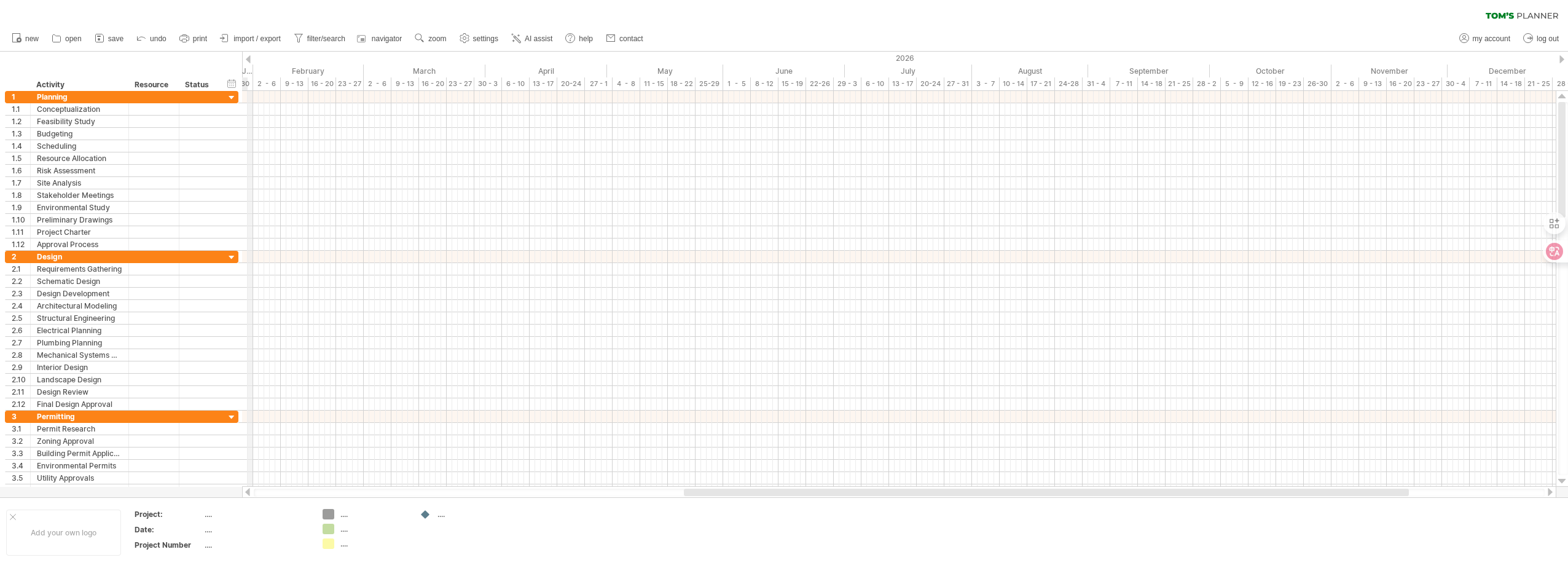
click at [252, 59] on div "2026" at bounding box center [853, 58] width 1443 height 13
click at [246, 60] on div at bounding box center [248, 59] width 5 height 8
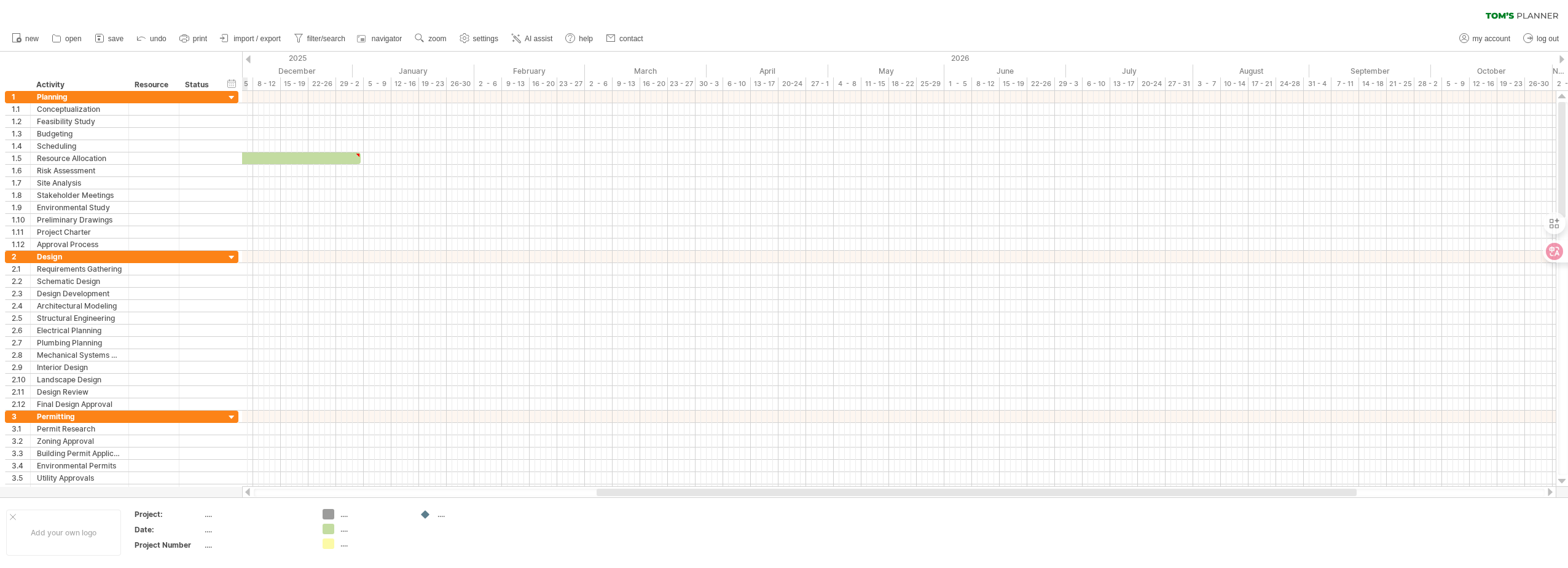
click at [246, 60] on div at bounding box center [248, 59] width 5 height 8
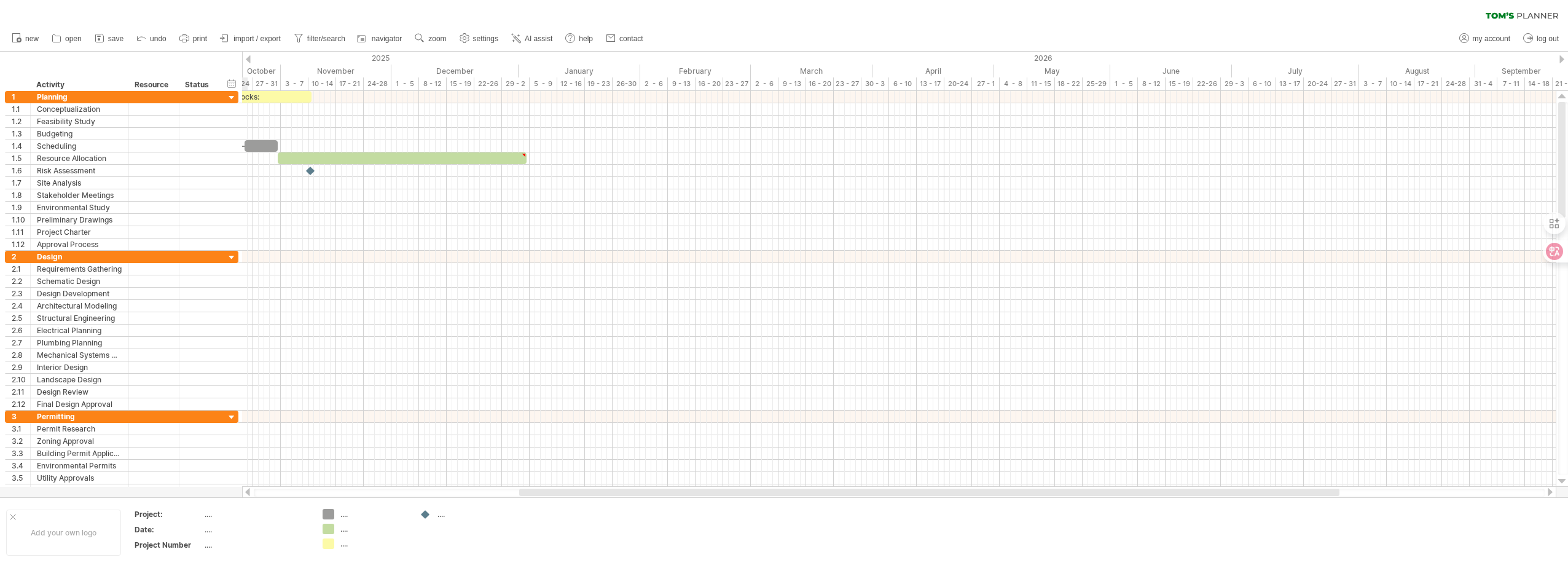
click at [246, 60] on div at bounding box center [248, 59] width 5 height 8
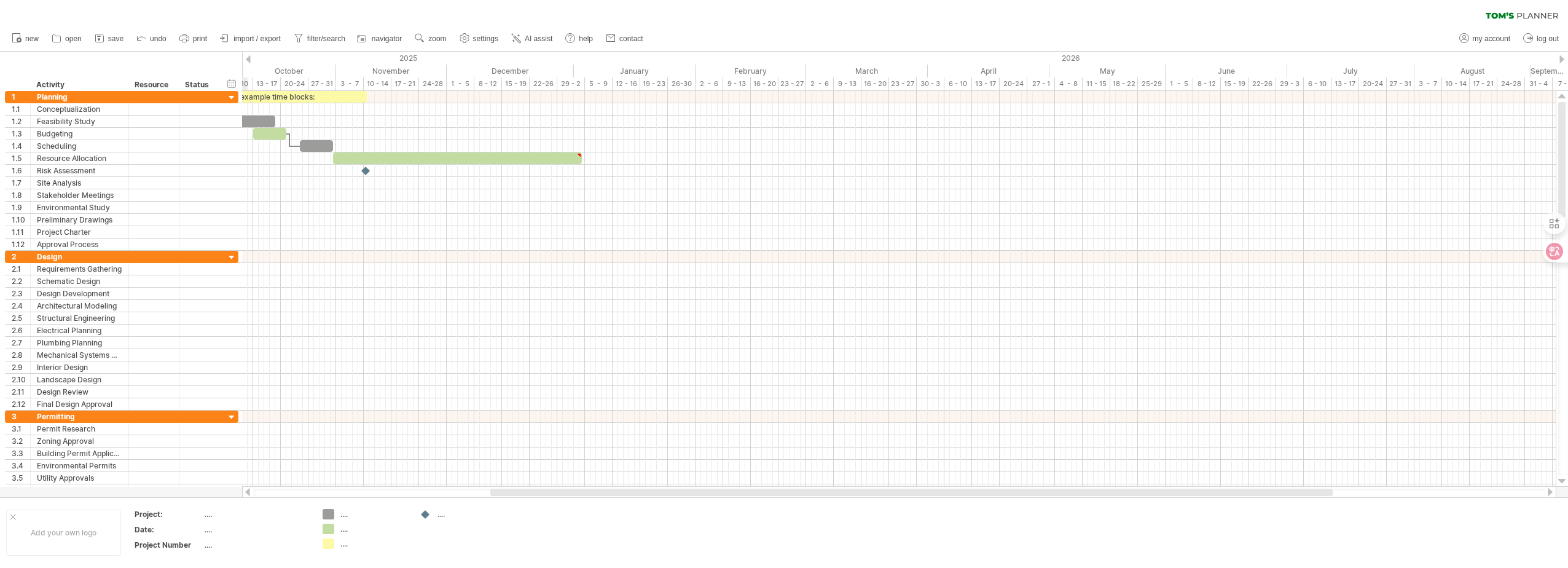
click at [246, 60] on div at bounding box center [248, 59] width 5 height 8
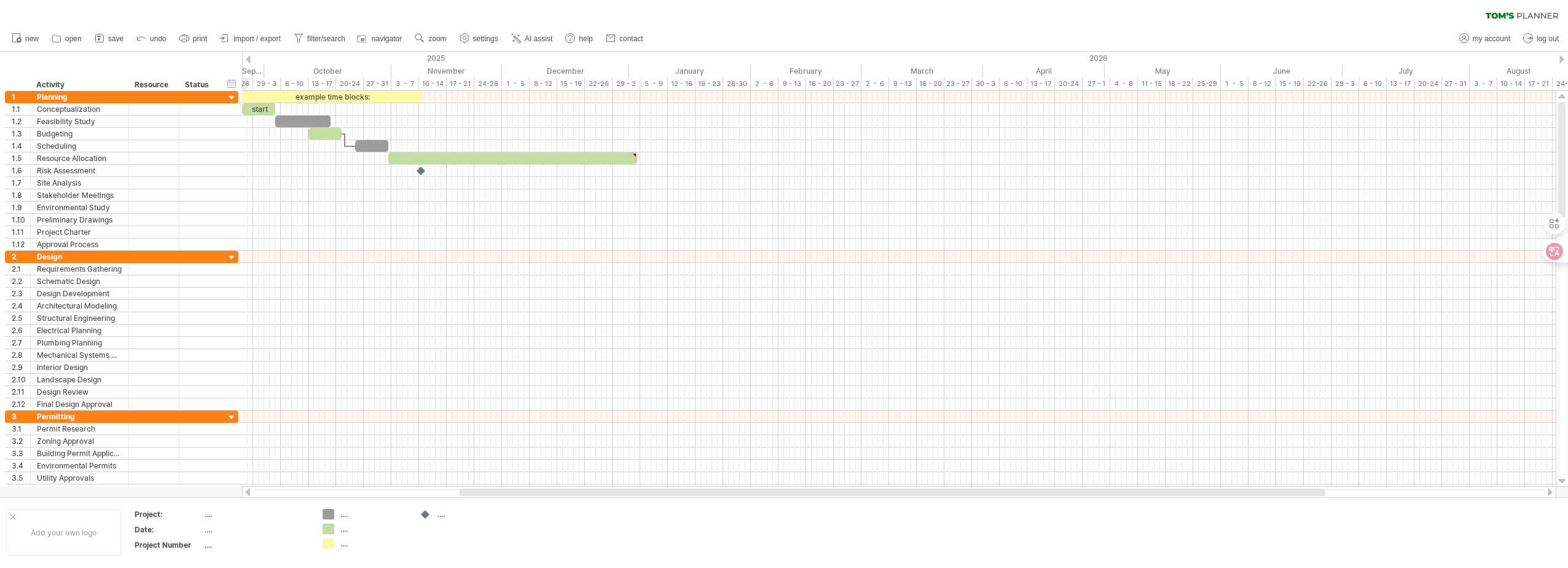
click at [246, 60] on div at bounding box center [248, 59] width 5 height 8
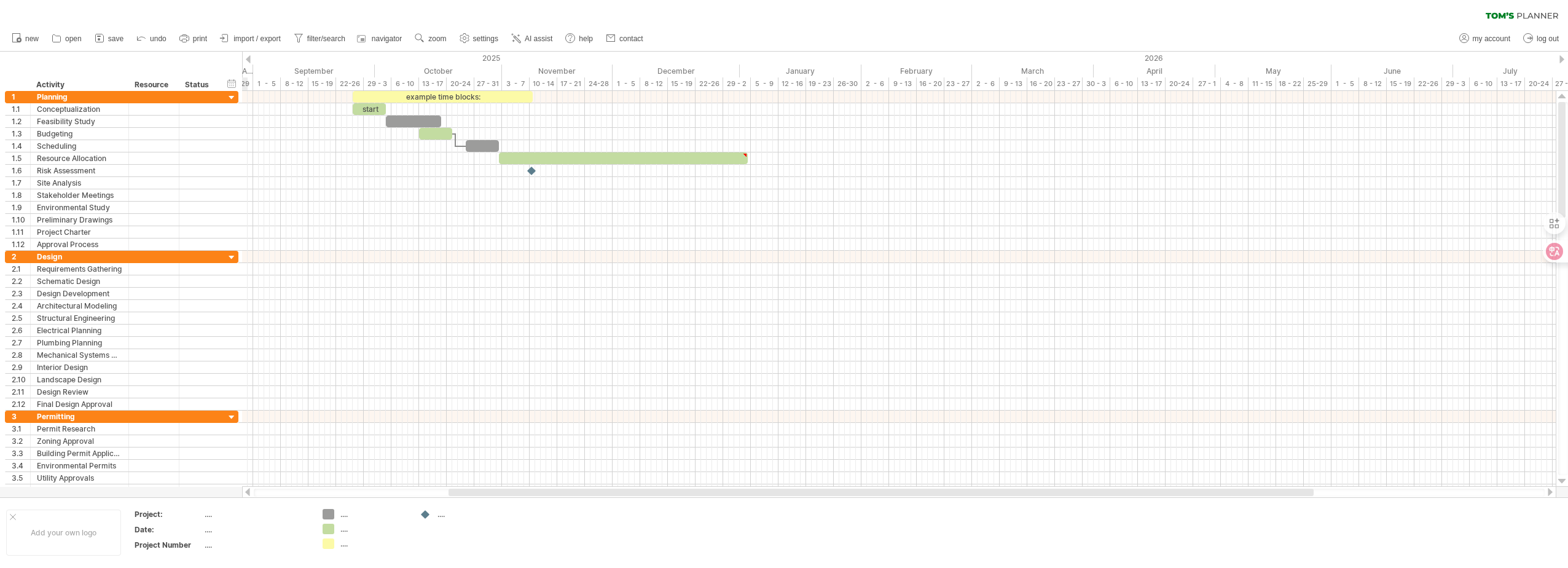
click at [246, 60] on div at bounding box center [248, 59] width 5 height 8
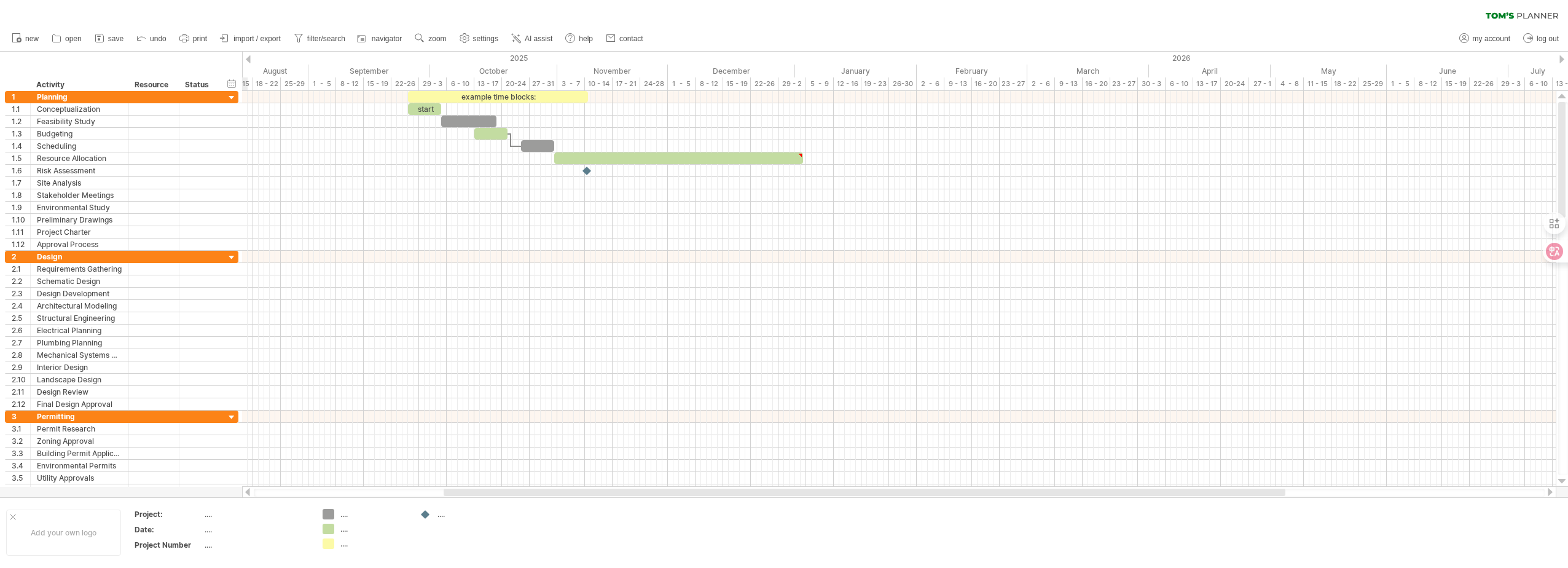
click at [246, 60] on div at bounding box center [248, 59] width 5 height 8
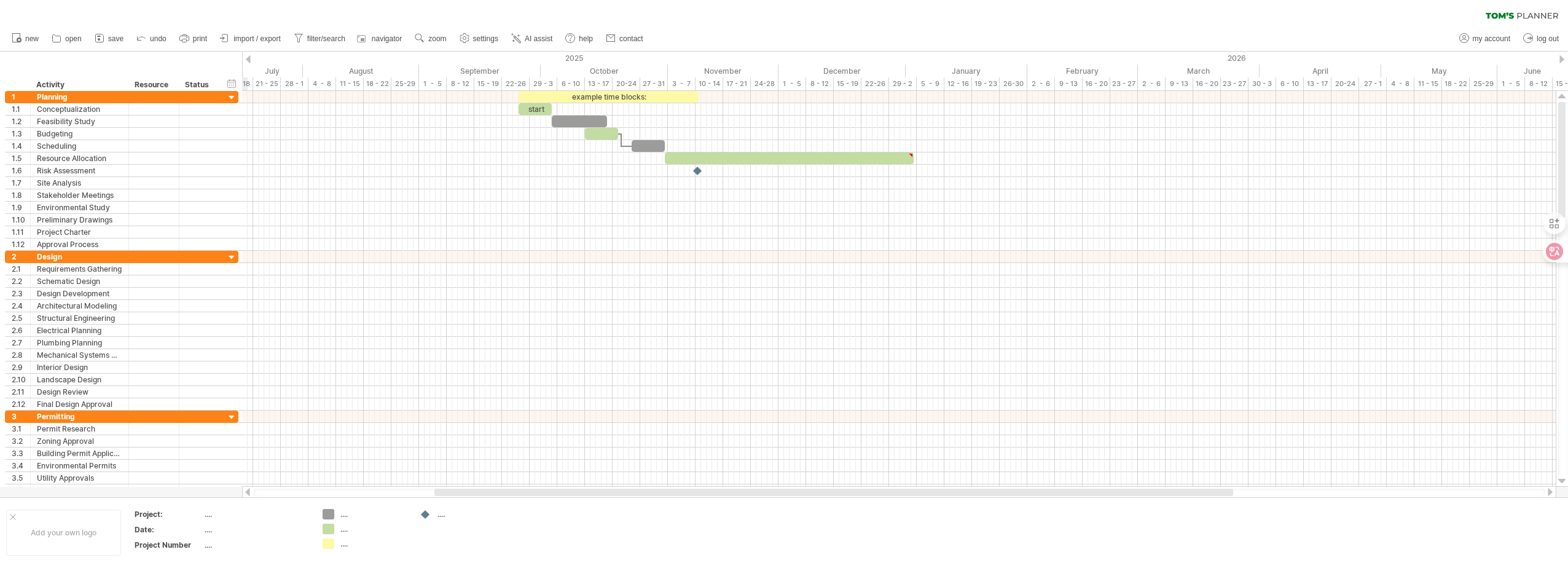
click at [246, 60] on div at bounding box center [248, 59] width 5 height 8
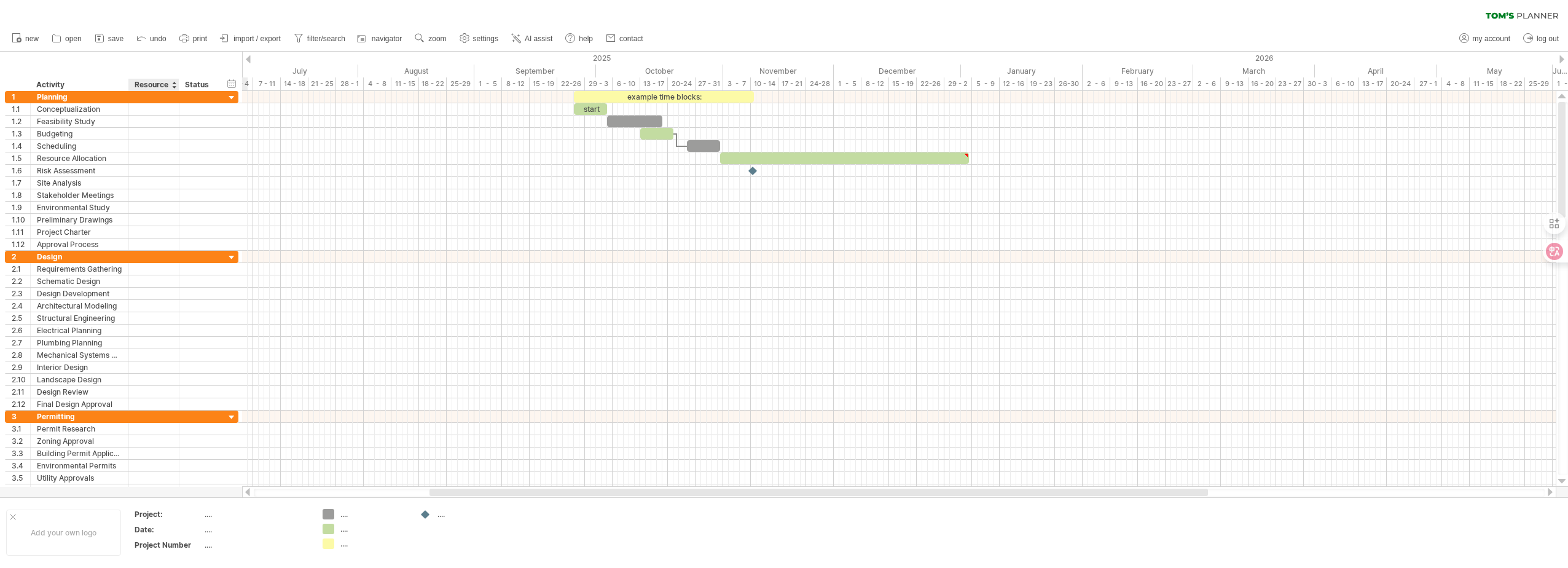
click at [174, 86] on div at bounding box center [174, 85] width 5 height 12
click at [183, 70] on div "hide start/end/duration show start/end/duration ******** Activity ******** Reso…" at bounding box center [121, 71] width 242 height 39
click at [199, 86] on div "Status" at bounding box center [198, 85] width 27 height 12
click at [211, 84] on div "****** Status" at bounding box center [199, 85] width 40 height 12
click at [217, 65] on div "hide start/end/duration show start/end/duration ******** Activity ******** Reso…" at bounding box center [121, 71] width 242 height 39
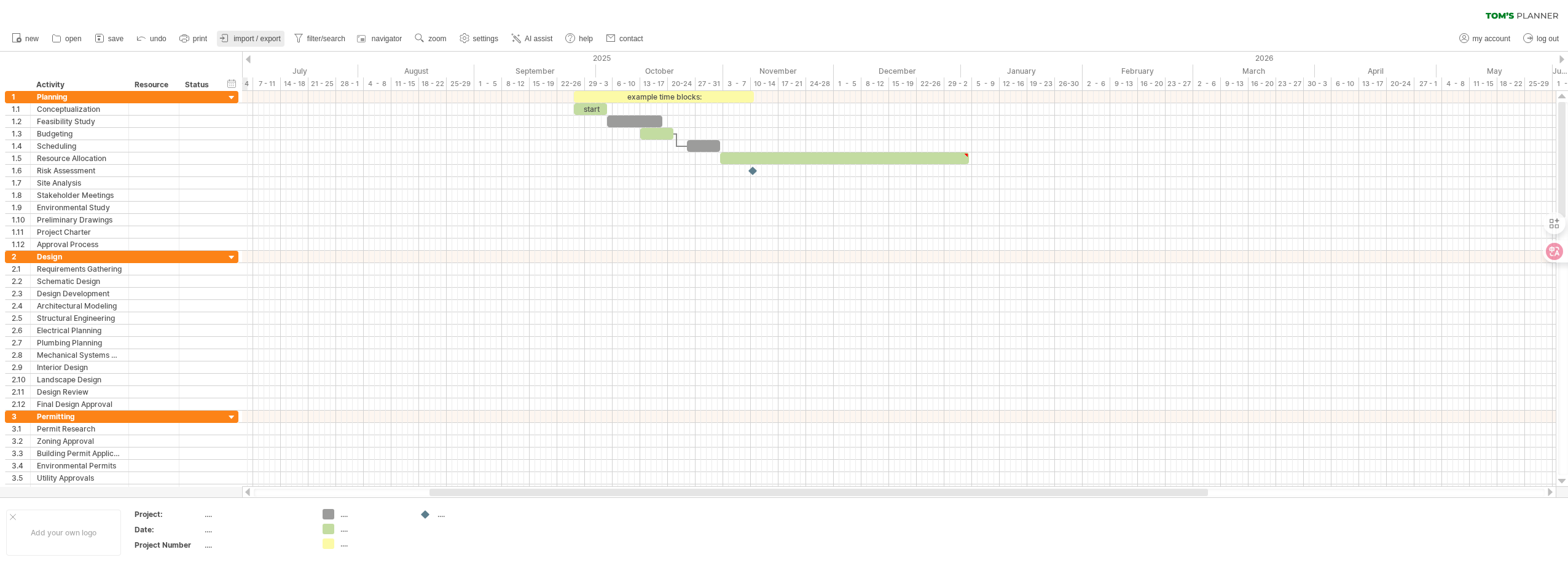
click at [250, 38] on span "import / export" at bounding box center [257, 39] width 47 height 9
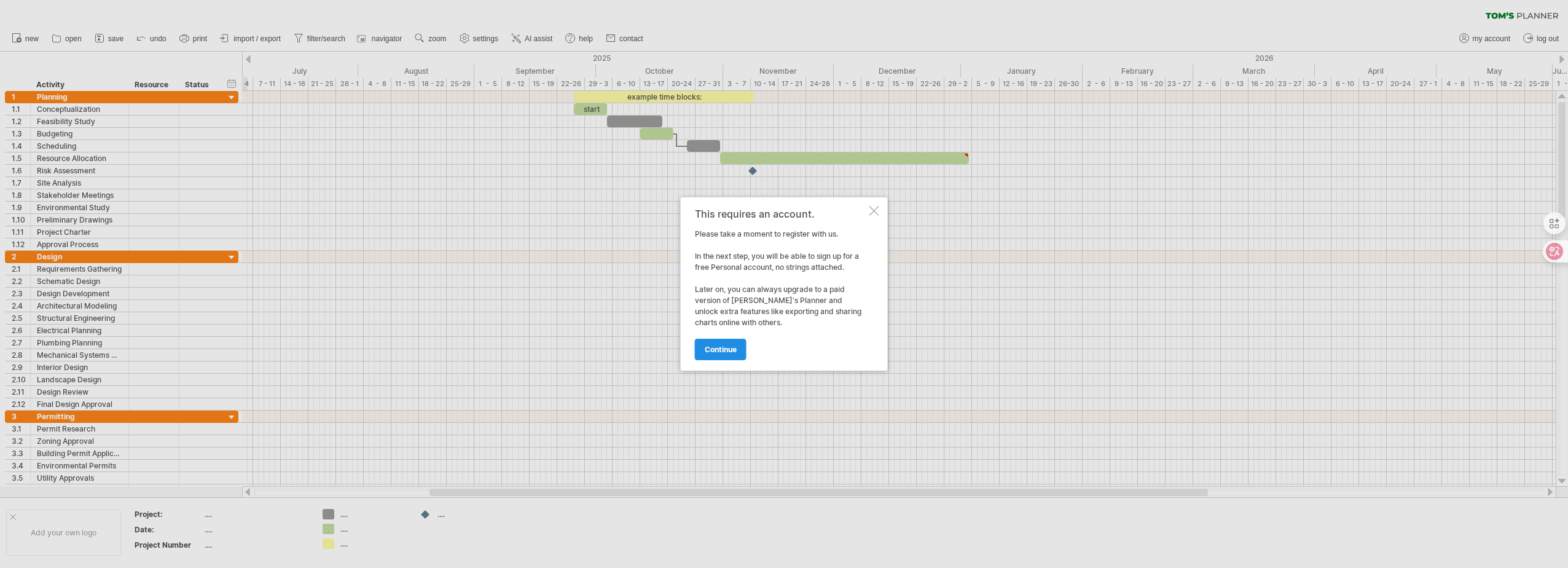
click at [725, 354] on link "continue" at bounding box center [720, 349] width 52 height 22
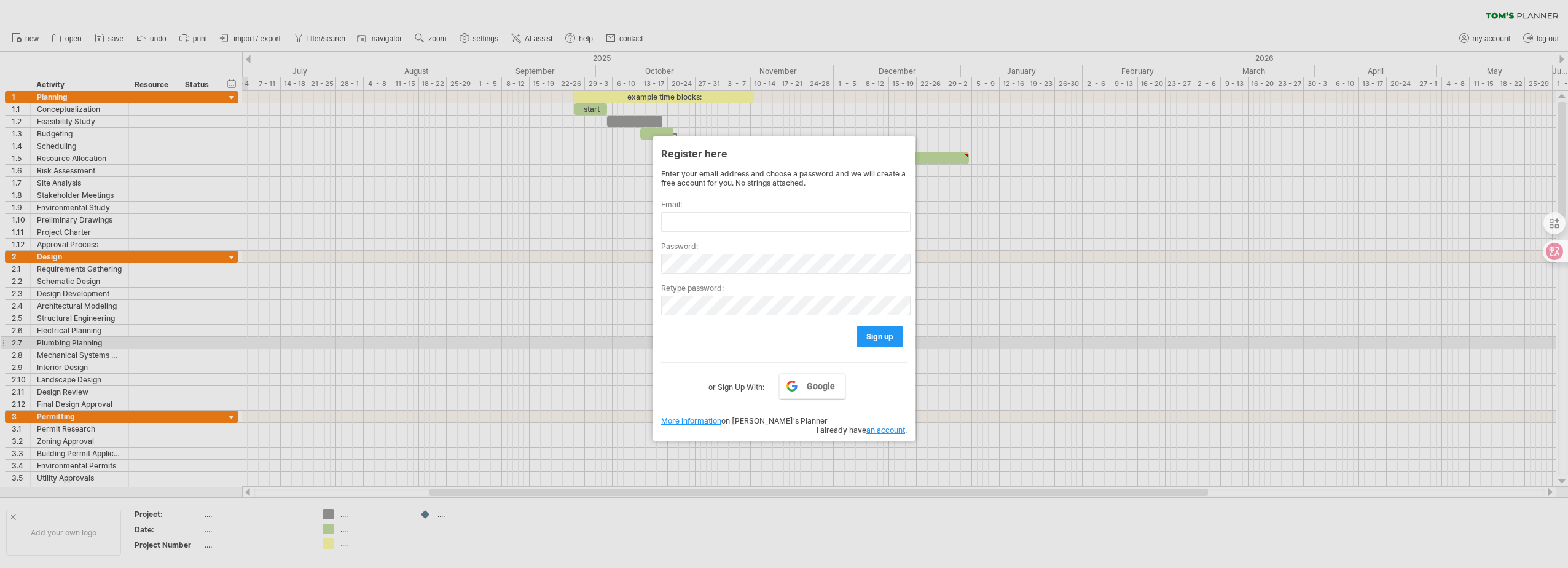
click at [961, 338] on div at bounding box center [784, 284] width 1568 height 568
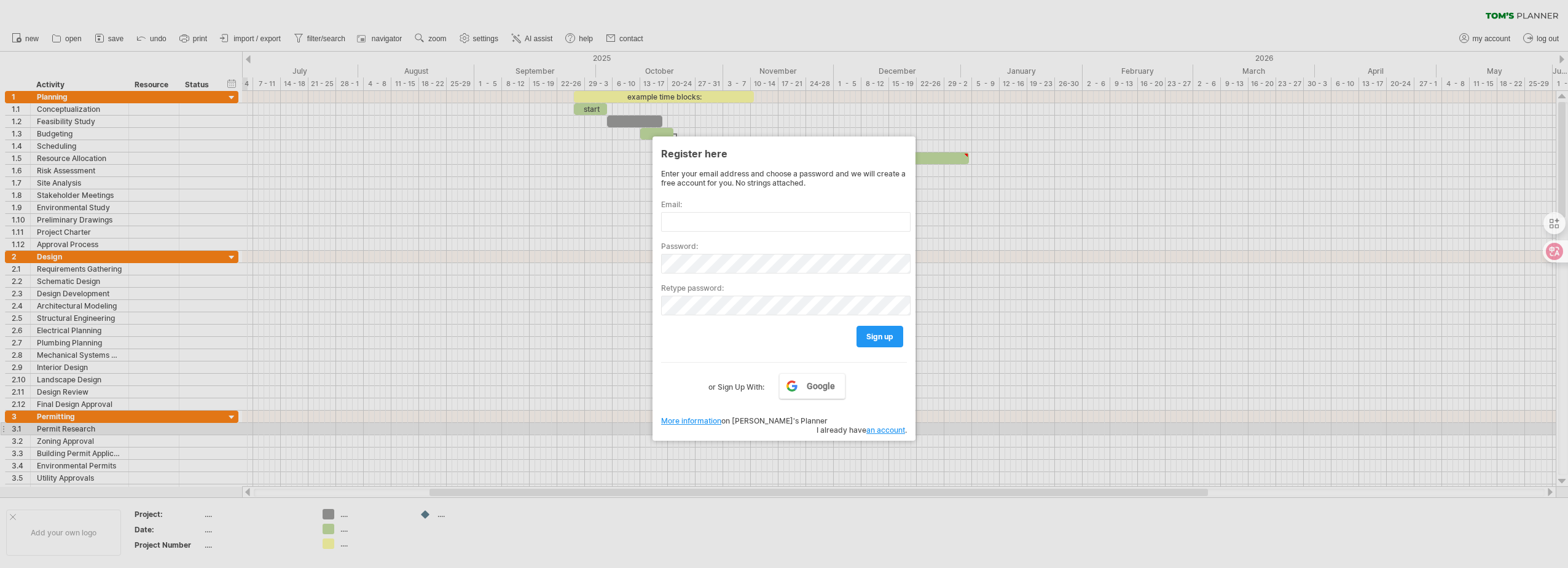
click at [793, 426] on div "Register here Enter your email address and choose a password and we will create…" at bounding box center [784, 288] width 263 height 304
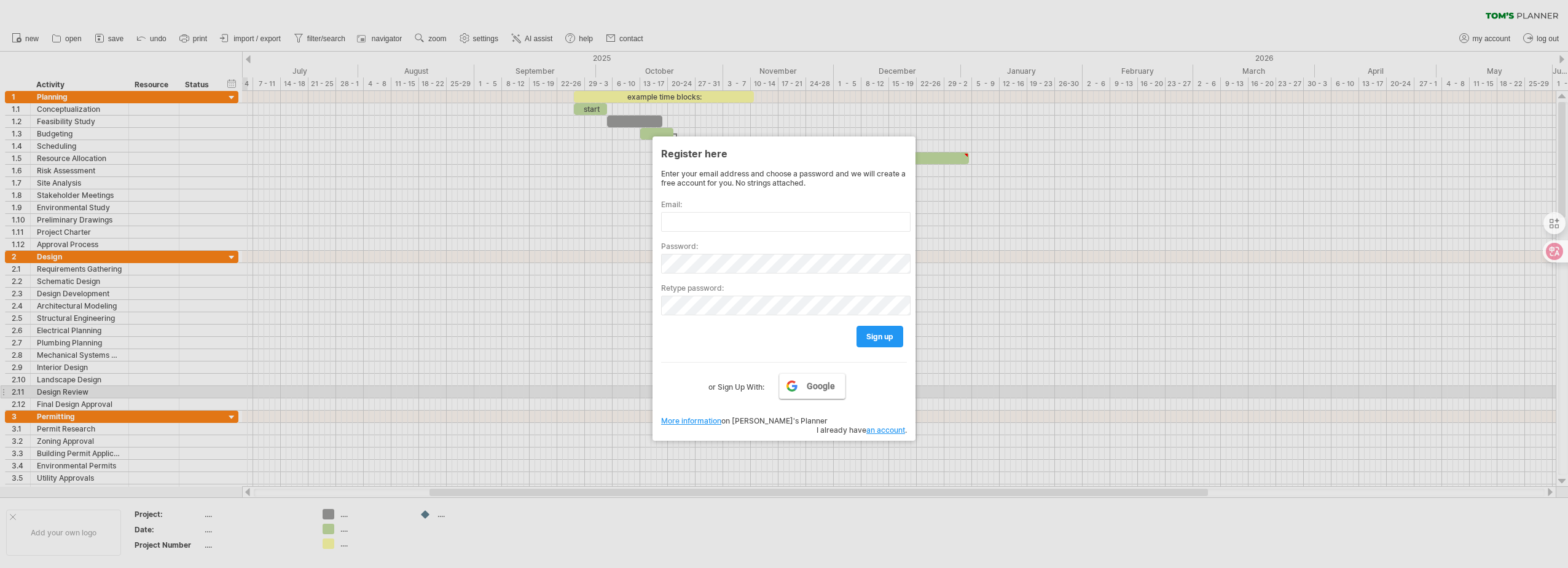
click at [802, 392] on link "Google" at bounding box center [812, 386] width 67 height 26
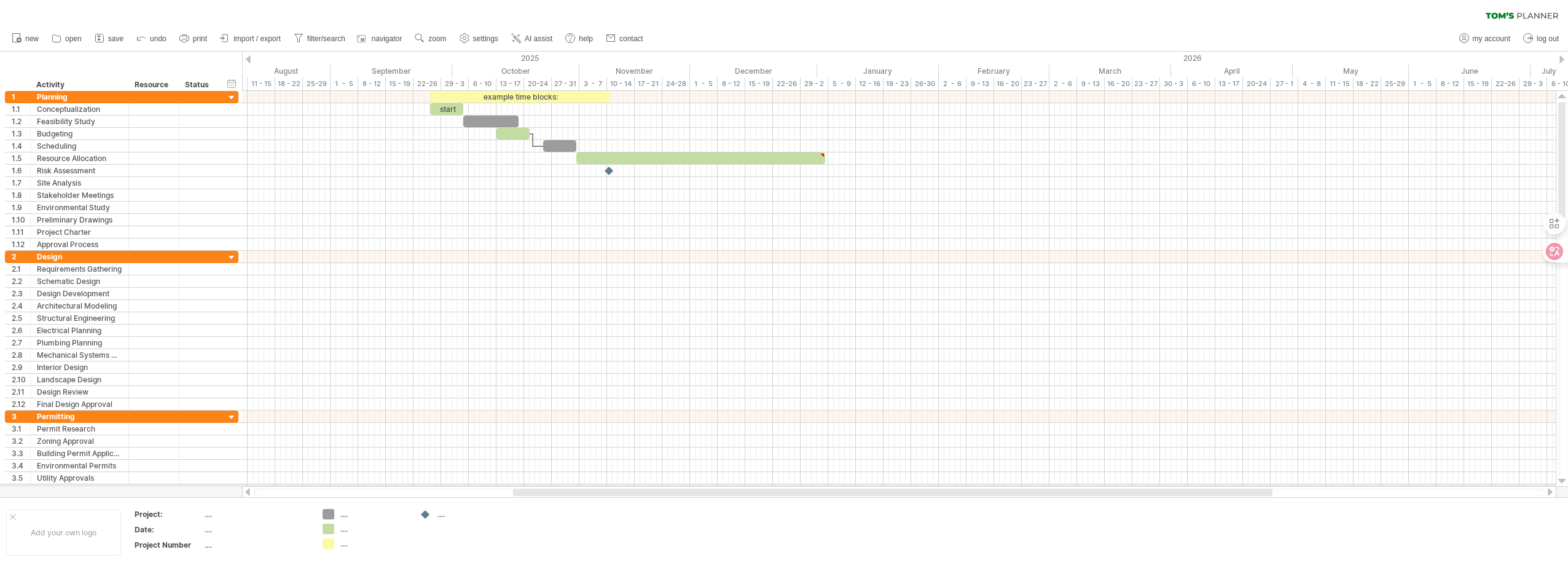
drag, startPoint x: 1168, startPoint y: 489, endPoint x: 1169, endPoint y: 457, distance: 32.0
click at [1255, 486] on div at bounding box center [899, 493] width 1315 height 12
click at [255, 39] on span "import / export" at bounding box center [257, 39] width 47 height 9
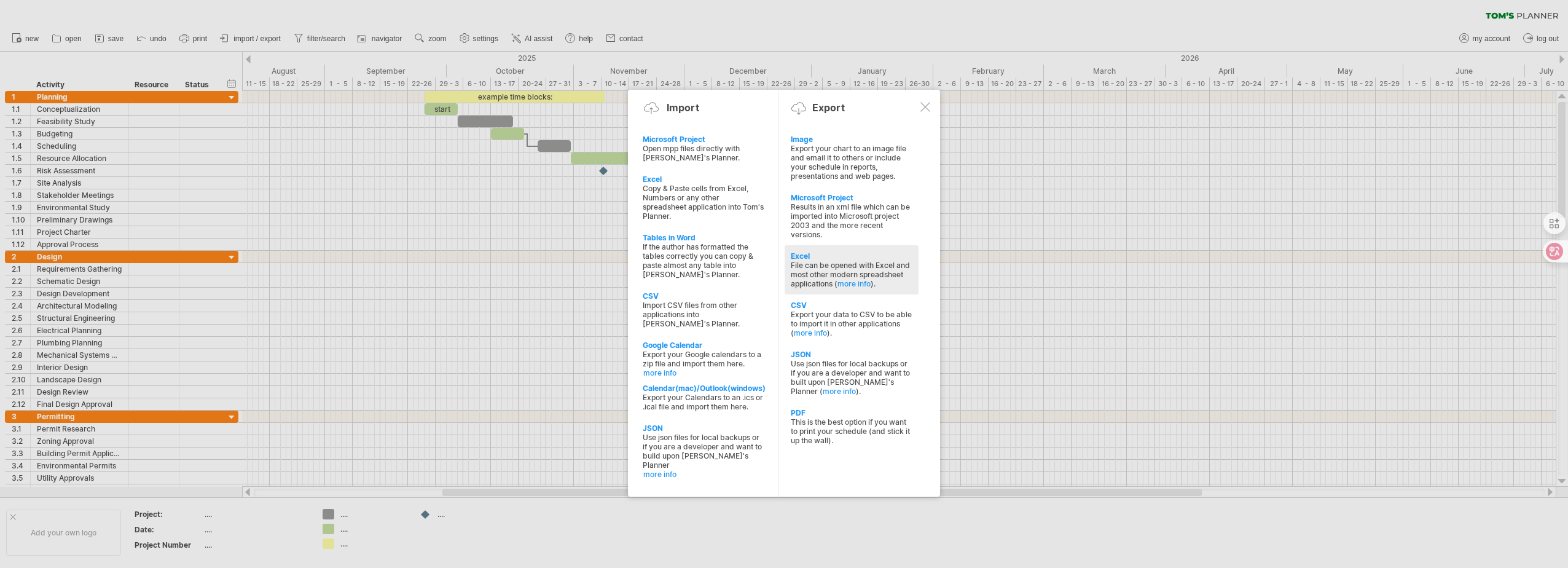
click at [804, 262] on div "File can be opened with Excel and most other modern spreadsheet applications ( …" at bounding box center [851, 274] width 121 height 27
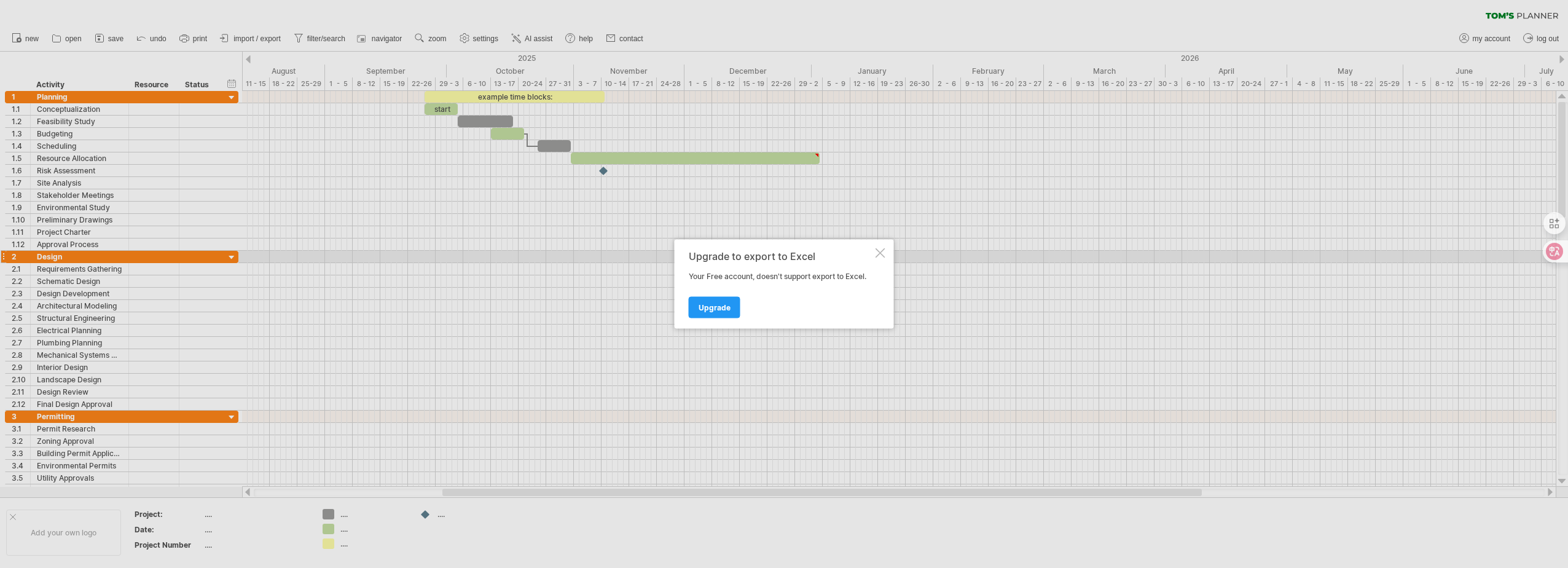
click at [883, 253] on div at bounding box center [881, 253] width 10 height 10
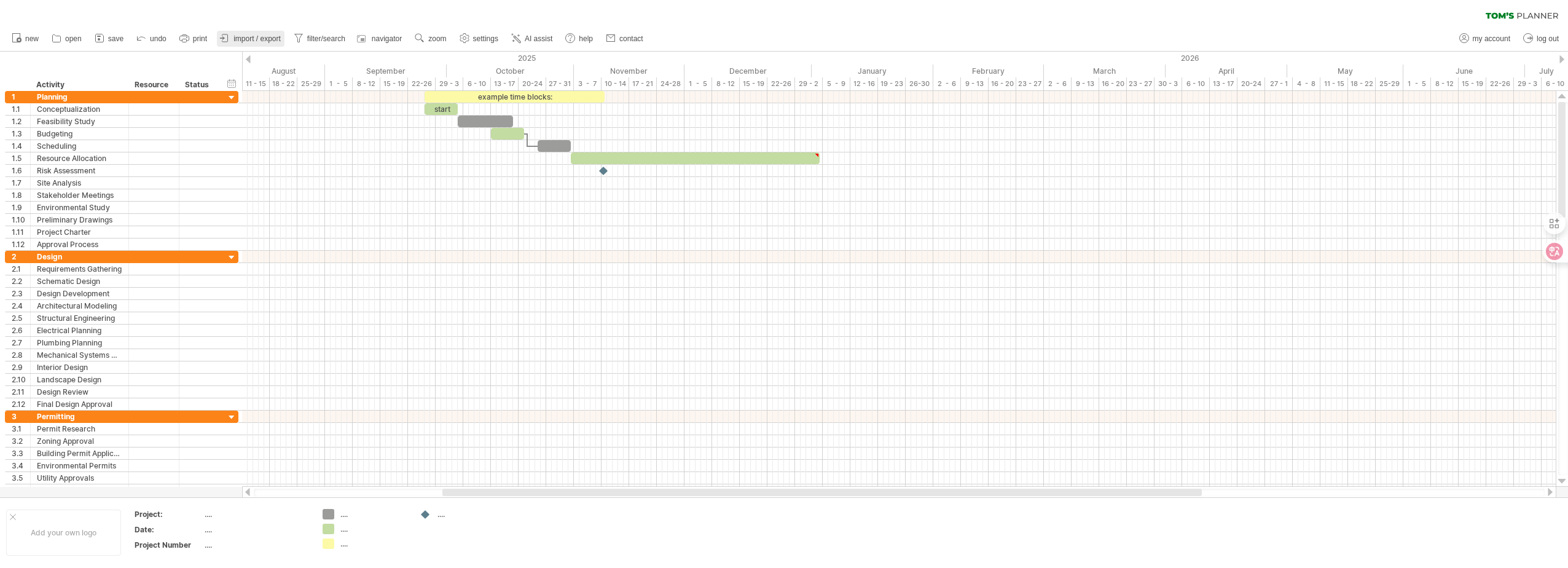
click at [256, 40] on span "import / export" at bounding box center [257, 39] width 47 height 9
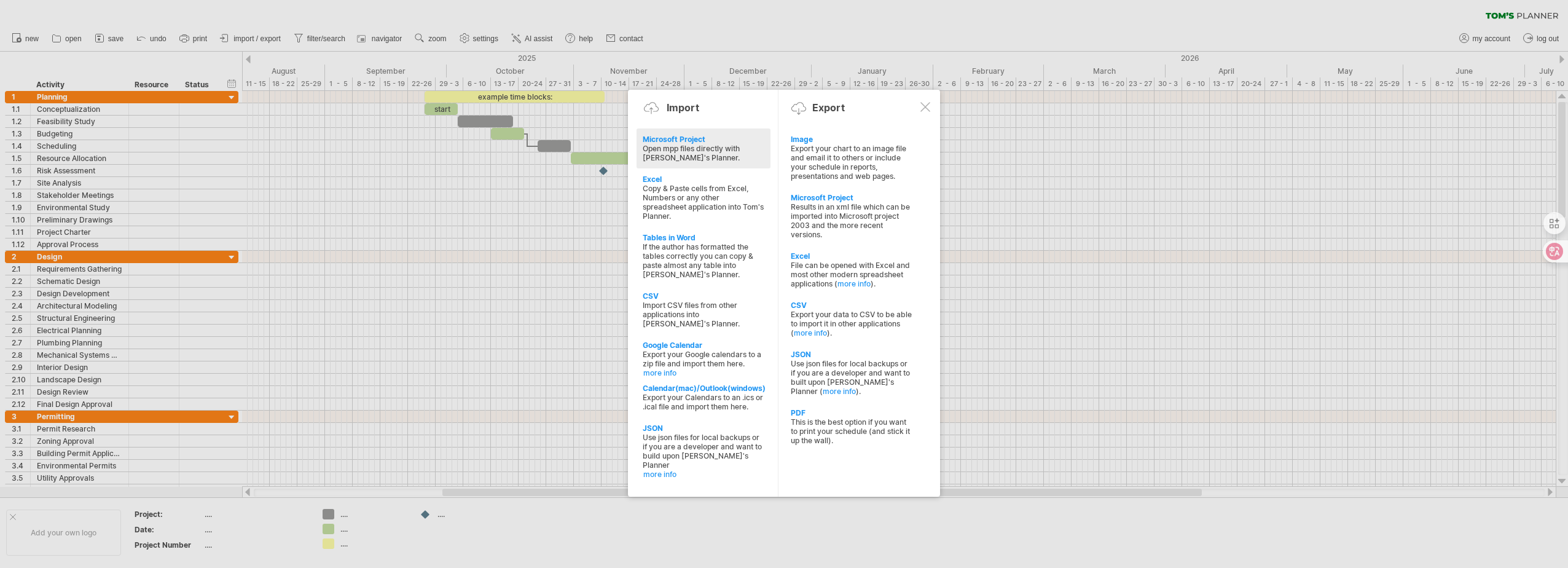
click at [811, 199] on div "Microsoft Project" at bounding box center [851, 197] width 121 height 9
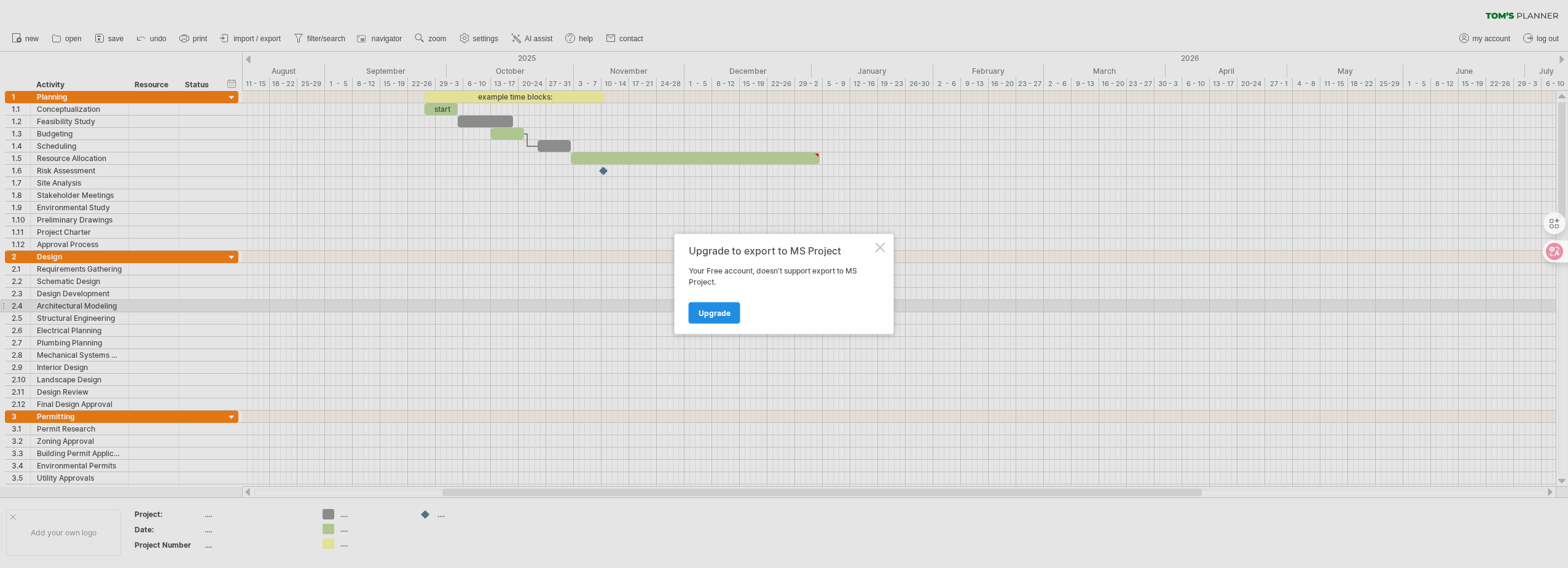
click at [738, 312] on link "Upgrade" at bounding box center [714, 313] width 52 height 22
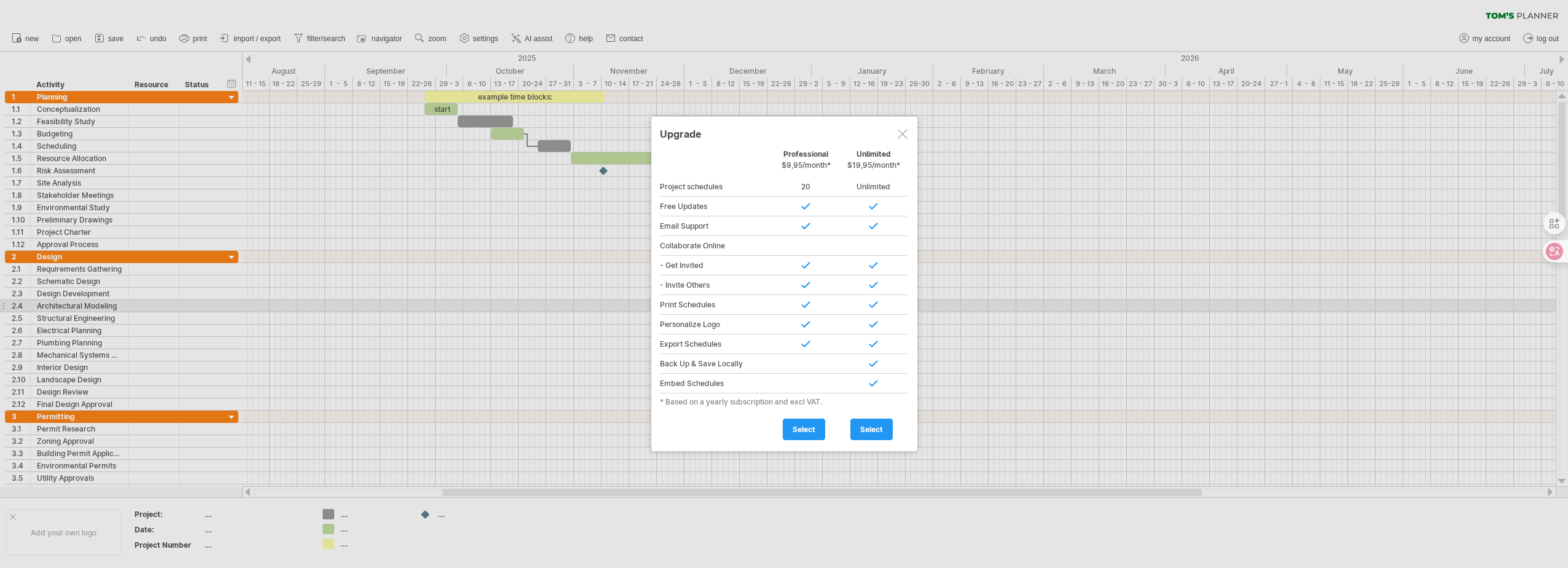
click at [901, 131] on div at bounding box center [903, 134] width 10 height 10
